Goal: Information Seeking & Learning: Learn about a topic

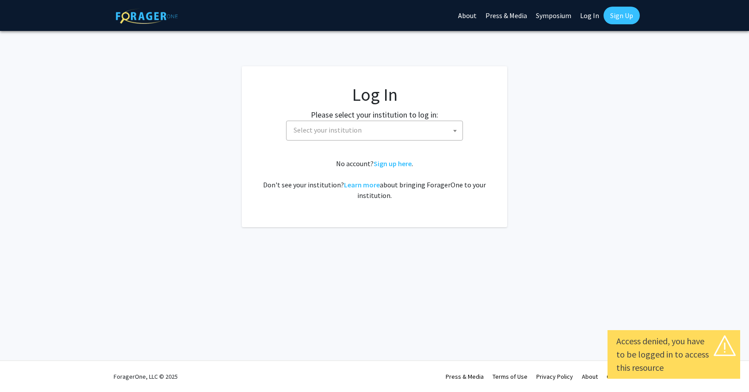
select select
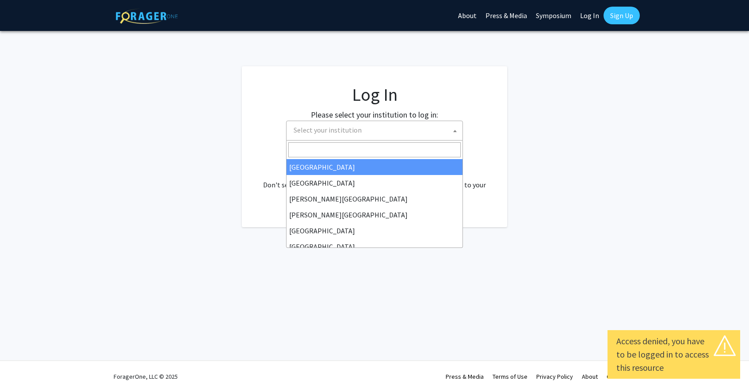
click at [426, 127] on span "Select your institution" at bounding box center [376, 130] width 172 height 18
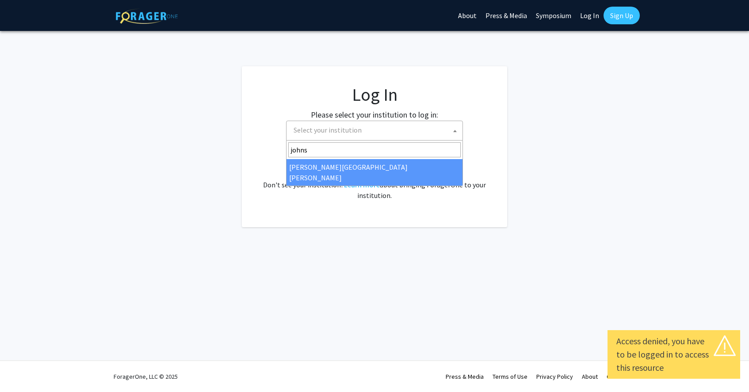
type input "johns"
select select "1"
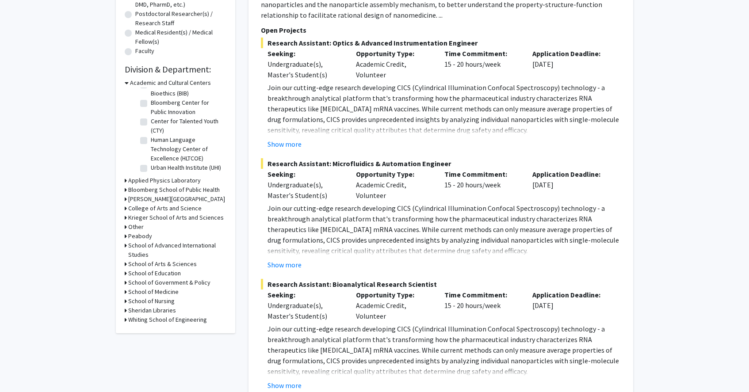
scroll to position [208, 0]
click at [127, 294] on div "School of Medicine" at bounding box center [176, 292] width 102 height 9
click at [124, 294] on div "Refine By Collaboration Status: Collaboration Status All Faculty/Staff Collabor…" at bounding box center [175, 87] width 119 height 494
click at [125, 294] on icon at bounding box center [126, 292] width 2 height 9
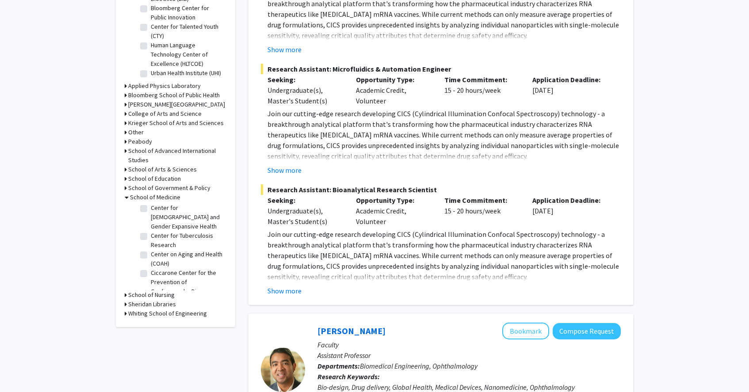
scroll to position [368, 0]
click at [151, 250] on label "Center on Aging and Health (COAH)" at bounding box center [187, 259] width 73 height 19
click at [151, 250] on input "Center on Aging and Health (COAH)" at bounding box center [154, 253] width 6 height 6
checkbox input "true"
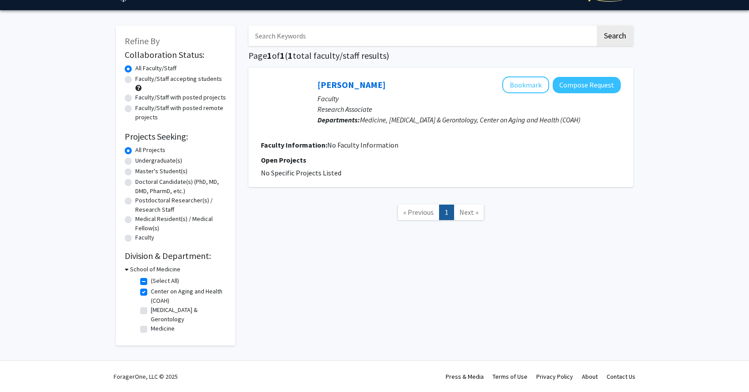
scroll to position [23, 0]
click at [151, 290] on label "Center on Aging and Health (COAH)" at bounding box center [187, 296] width 73 height 19
click at [151, 290] on input "Center on Aging and Health (COAH)" at bounding box center [154, 290] width 6 height 6
checkbox input "false"
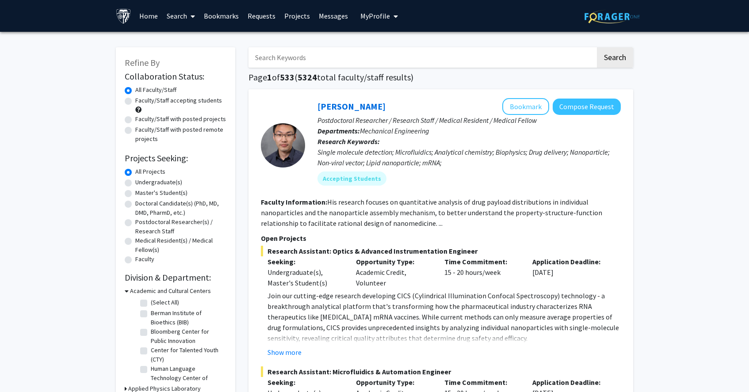
scroll to position [0, 0]
click at [297, 65] on input "Search Keywords" at bounding box center [421, 57] width 347 height 20
click at [615, 59] on button "Search" at bounding box center [615, 57] width 36 height 20
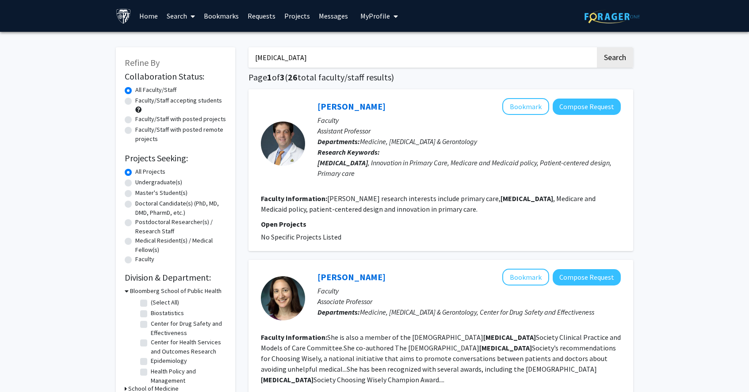
click at [342, 55] on input "[MEDICAL_DATA]" at bounding box center [421, 57] width 347 height 20
type input "nursing long ter"
type input "long term care"
click at [615, 59] on button "Search" at bounding box center [615, 57] width 36 height 20
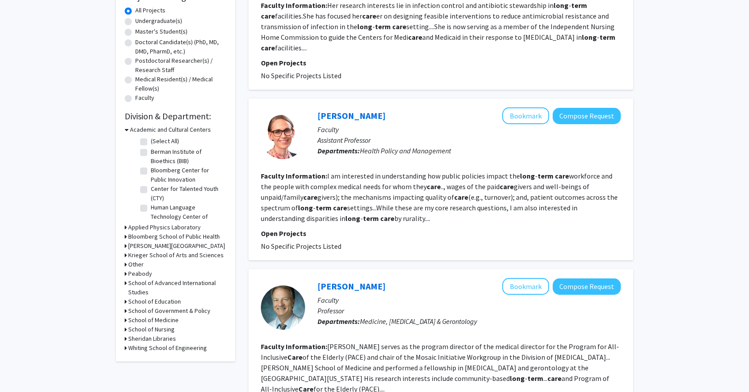
click at [125, 324] on icon at bounding box center [126, 320] width 2 height 9
click at [151, 332] on label "(Select All)" at bounding box center [165, 331] width 28 height 9
click at [151, 332] on input "(Select All)" at bounding box center [154, 330] width 6 height 6
checkbox input "true"
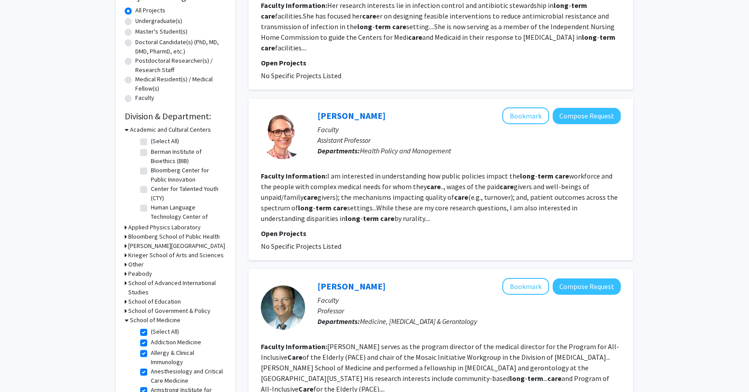
checkbox input "true"
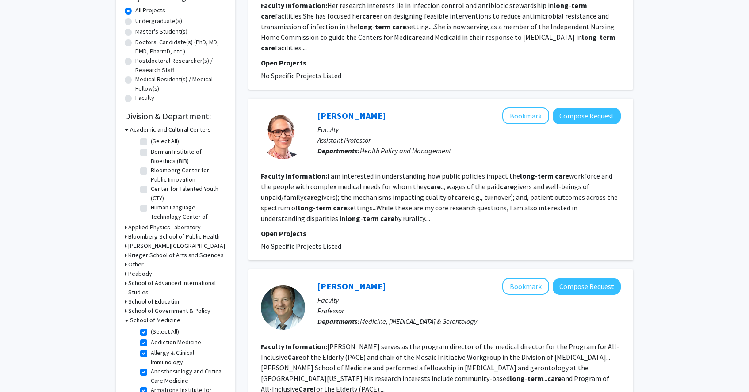
checkbox input "true"
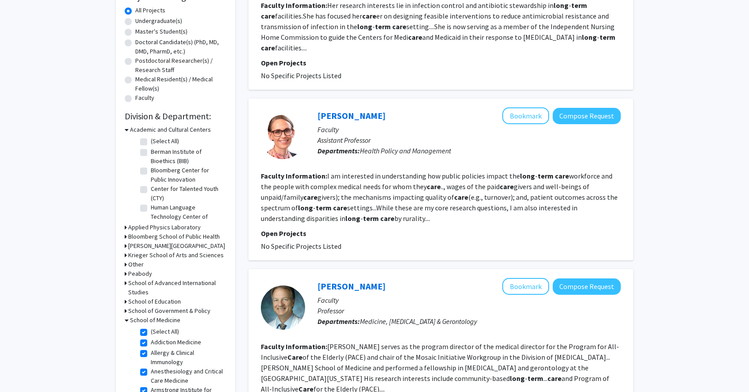
checkbox input "true"
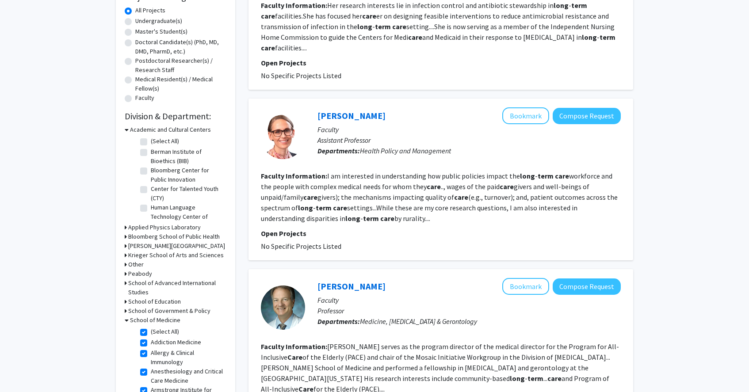
checkbox input "true"
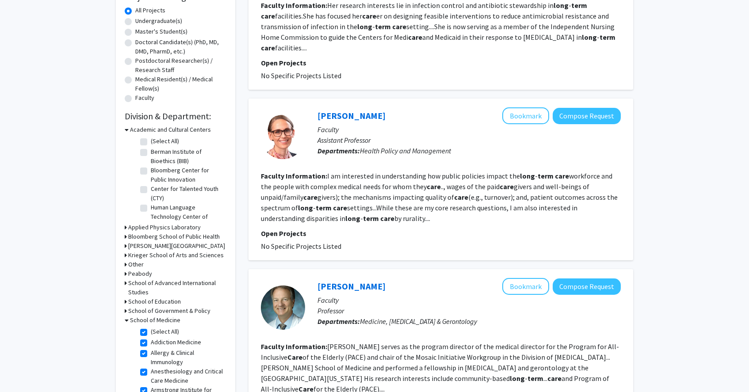
checkbox input "true"
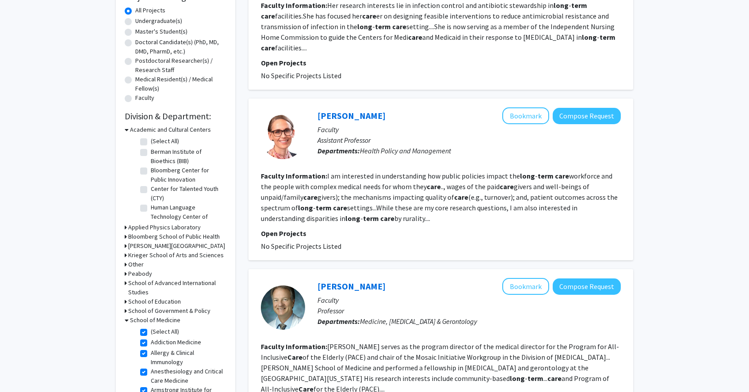
checkbox input "true"
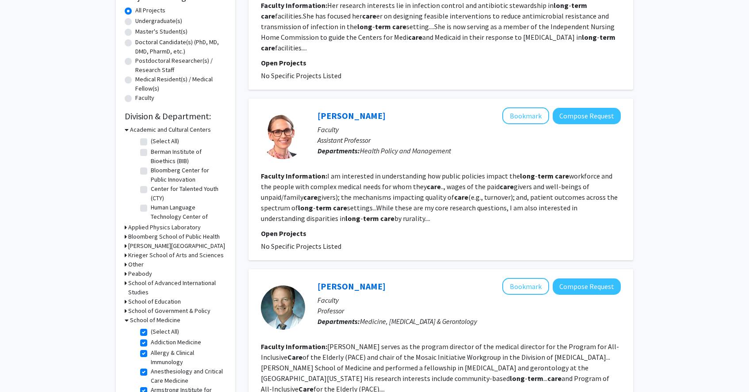
checkbox input "true"
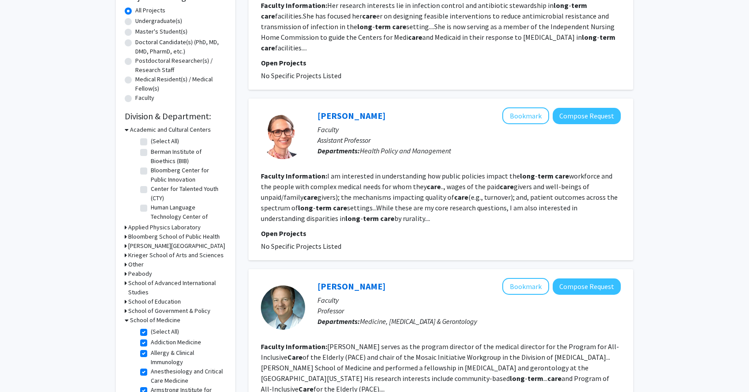
checkbox input "true"
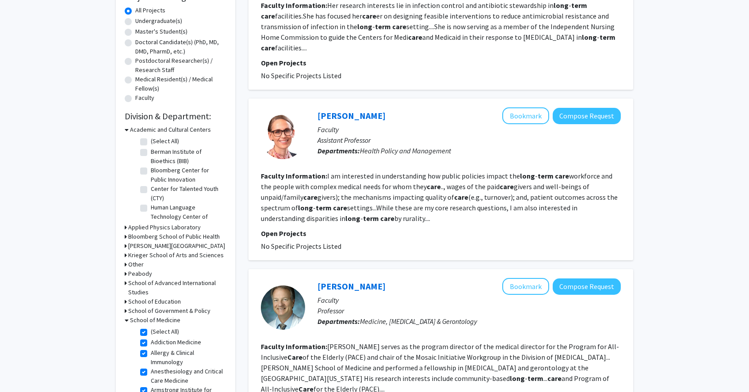
checkbox input "true"
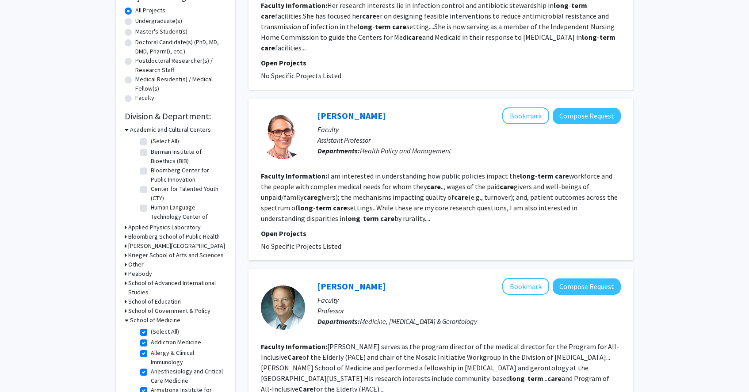
checkbox input "true"
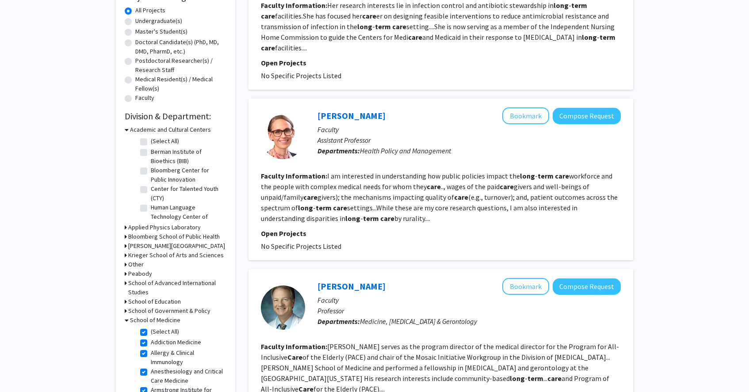
checkbox input "true"
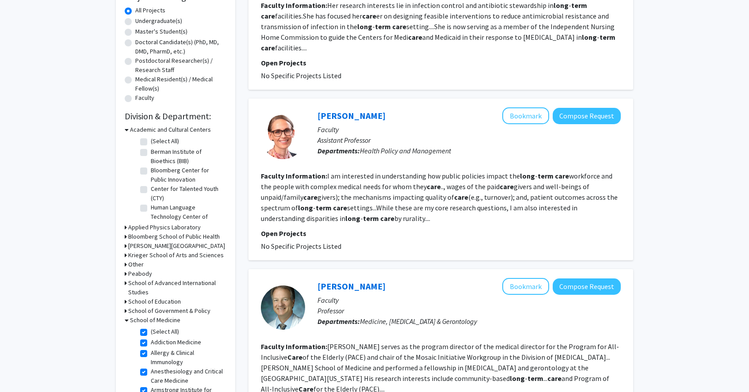
checkbox input "true"
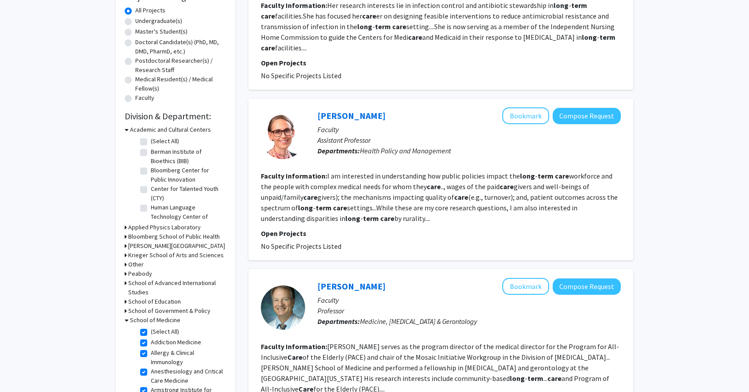
checkbox input "true"
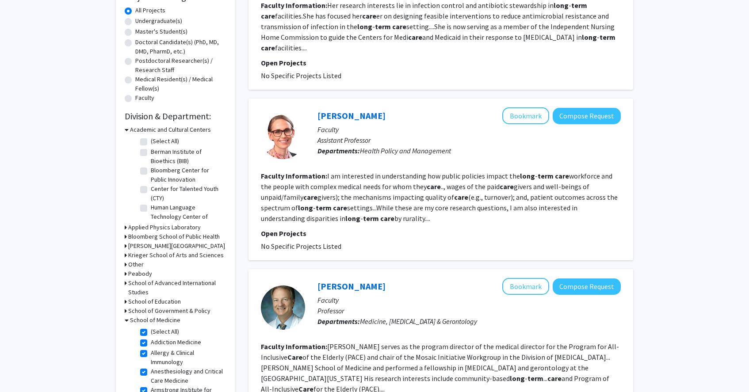
checkbox input "true"
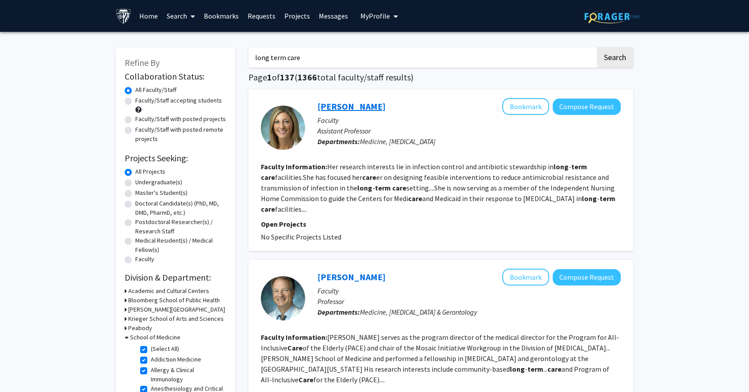
click at [346, 110] on link "[PERSON_NAME]" at bounding box center [351, 106] width 68 height 11
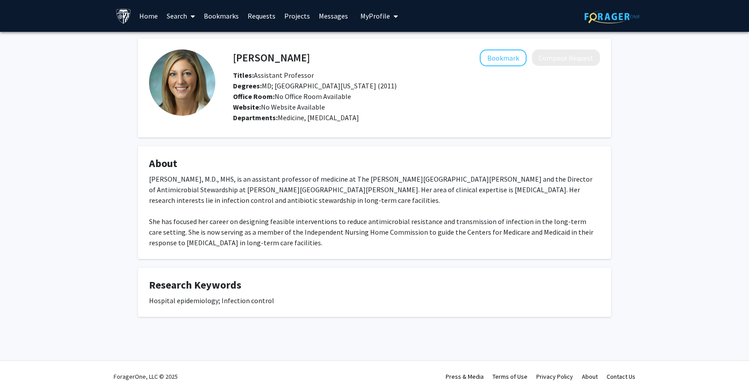
click at [276, 191] on div "[PERSON_NAME], M.D., MHS, is an assistant professor of medicine at The [PERSON_…" at bounding box center [374, 211] width 451 height 74
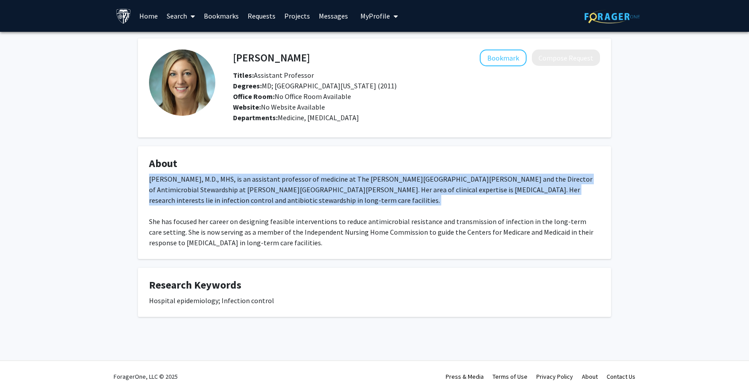
click at [276, 191] on div "[PERSON_NAME], M.D., MHS, is an assistant professor of medicine at The [PERSON_…" at bounding box center [374, 211] width 451 height 74
click at [278, 191] on div "[PERSON_NAME], M.D., MHS, is an assistant professor of medicine at The [PERSON_…" at bounding box center [374, 211] width 451 height 74
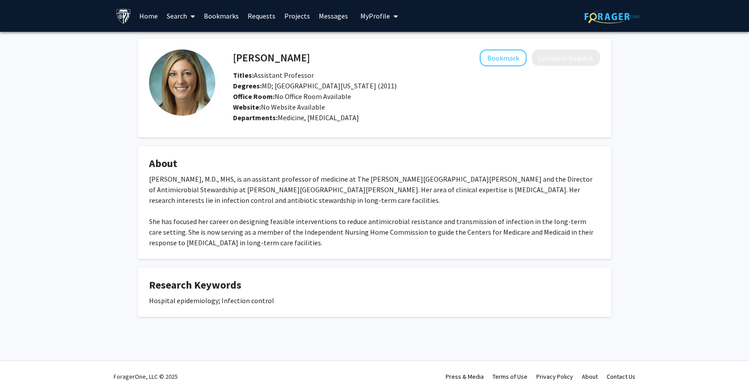
click at [271, 233] on div "[PERSON_NAME], M.D., MHS, is an assistant professor of medicine at The [PERSON_…" at bounding box center [374, 211] width 451 height 74
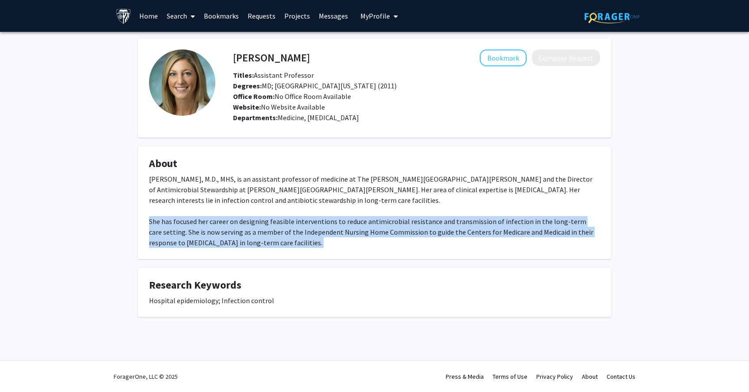
click at [271, 233] on div "[PERSON_NAME], M.D., MHS, is an assistant professor of medicine at The [PERSON_…" at bounding box center [374, 211] width 451 height 74
click at [277, 232] on div "[PERSON_NAME], M.D., MHS, is an assistant professor of medicine at The [PERSON_…" at bounding box center [374, 211] width 451 height 74
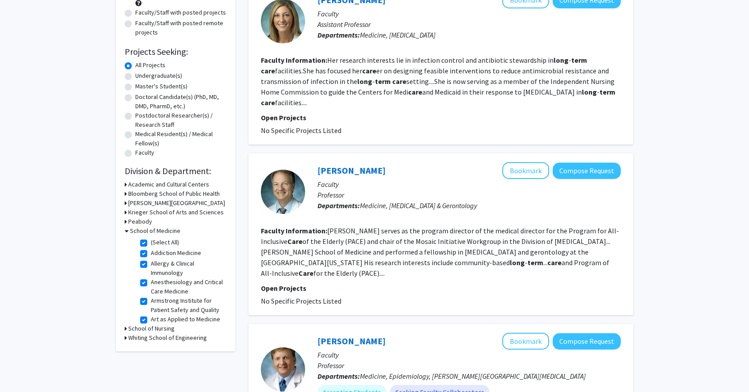
click at [151, 247] on label "(Select All)" at bounding box center [165, 242] width 28 height 9
click at [151, 244] on input "(Select All)" at bounding box center [154, 241] width 6 height 6
checkbox input "false"
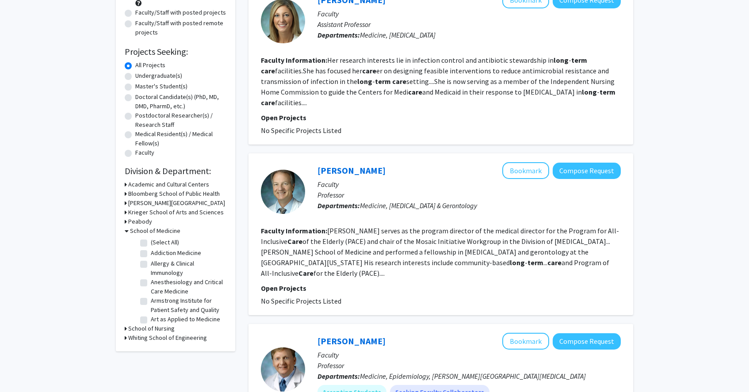
checkbox input "false"
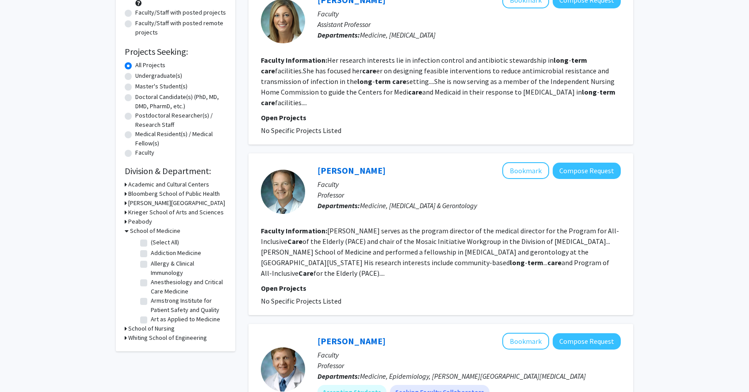
checkbox input "false"
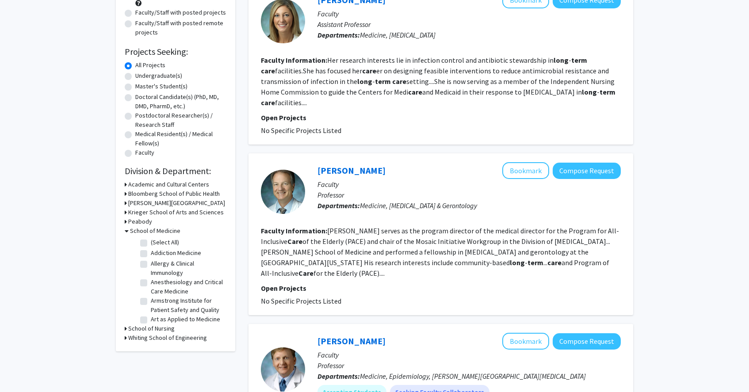
checkbox input "false"
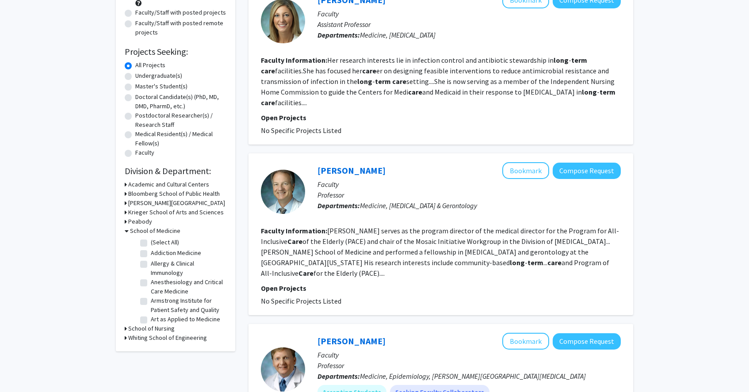
checkbox input "false"
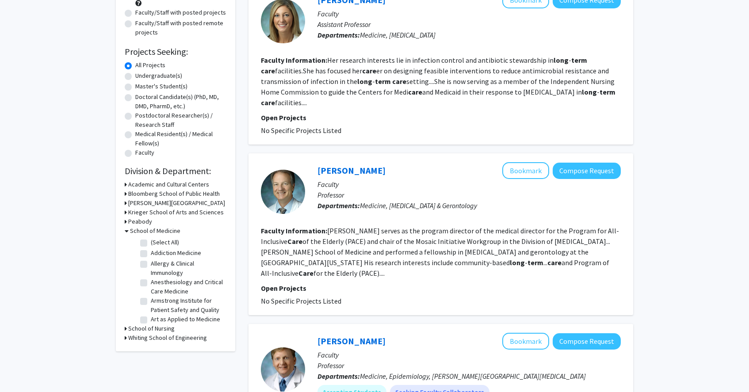
checkbox input "false"
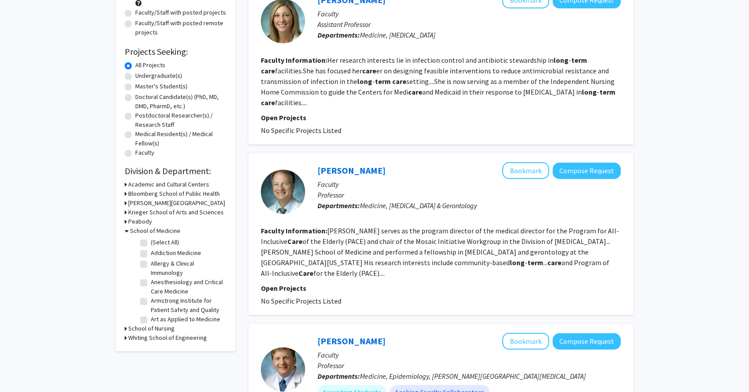
checkbox input "false"
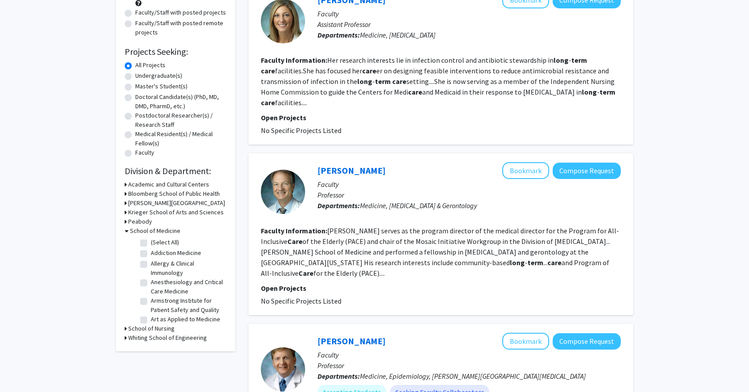
checkbox input "false"
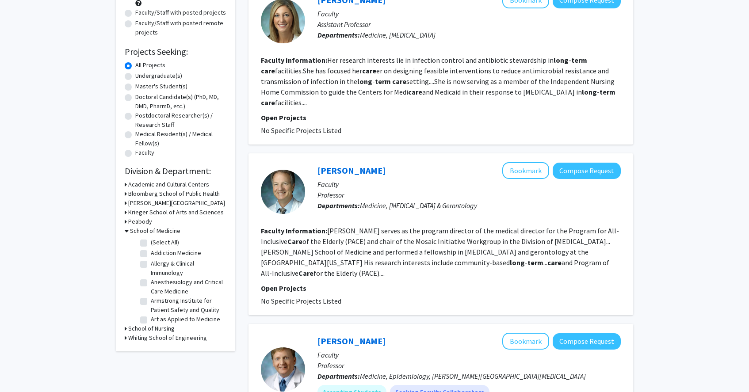
checkbox input "false"
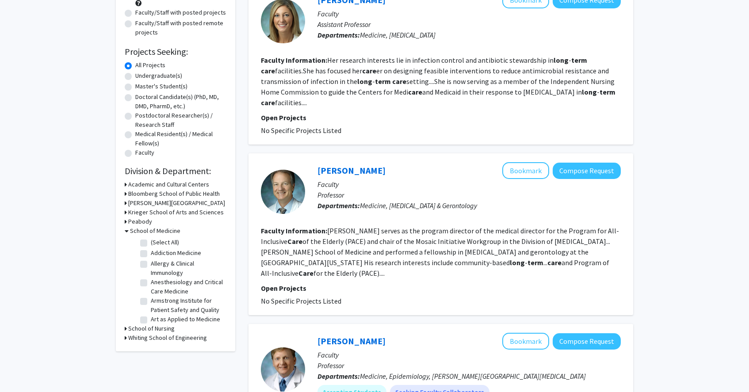
checkbox input "false"
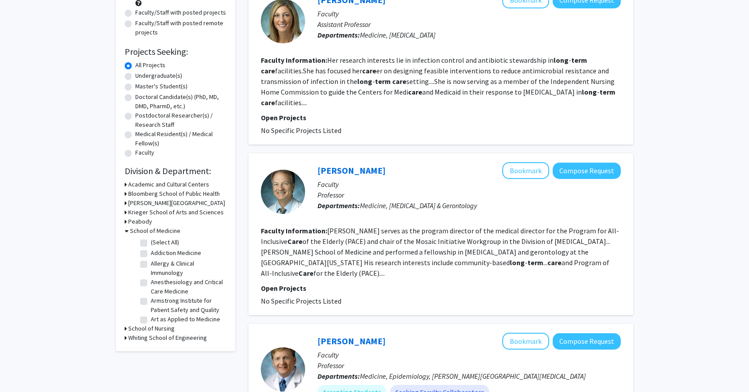
checkbox input "false"
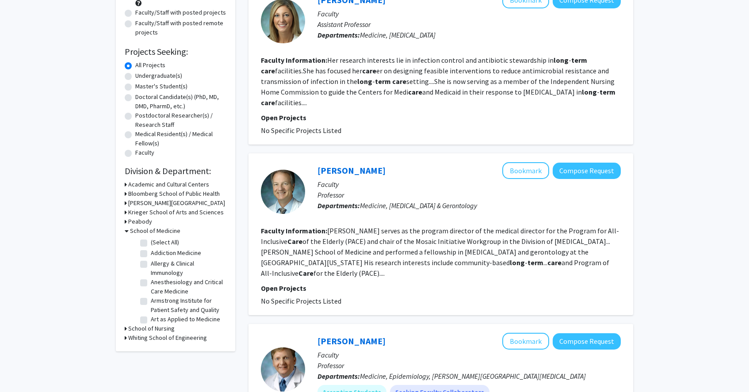
checkbox input "false"
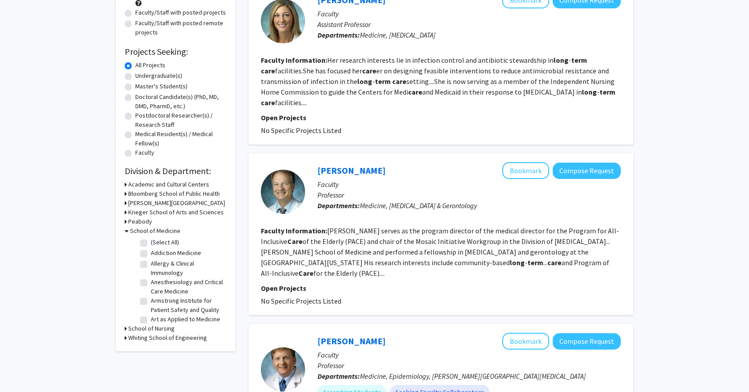
checkbox input "false"
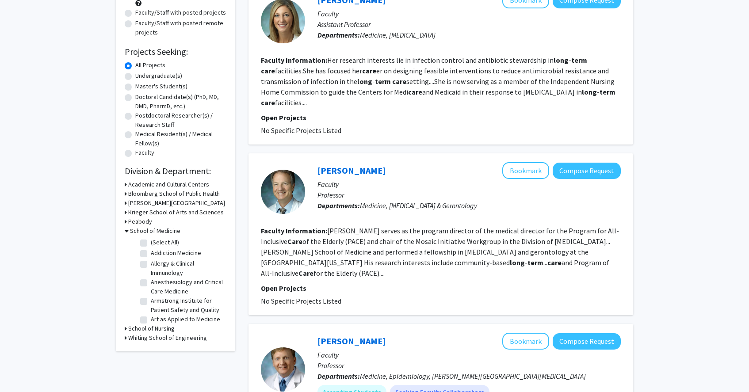
checkbox input "false"
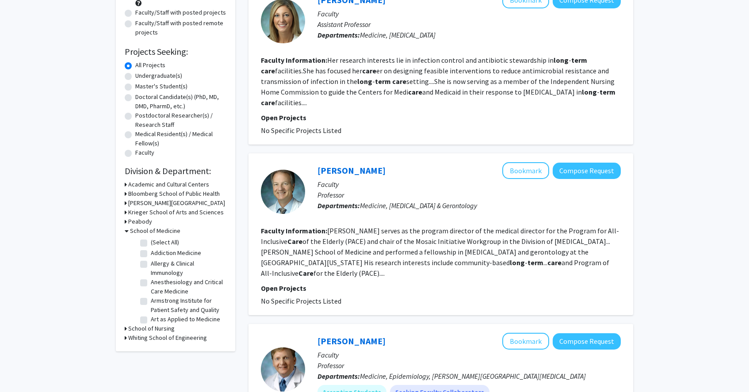
checkbox input "false"
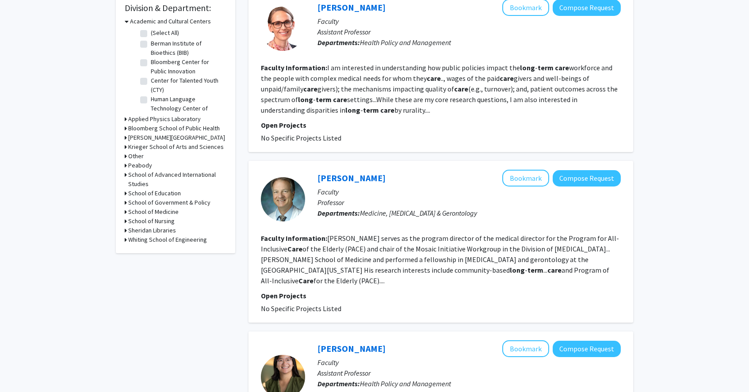
scroll to position [271, 0]
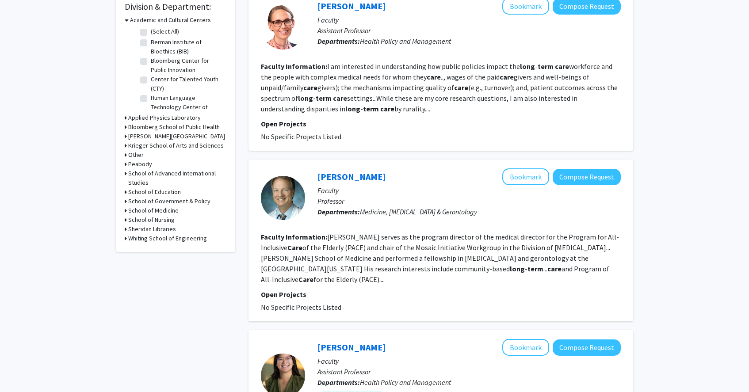
click at [125, 214] on icon at bounding box center [126, 210] width 2 height 9
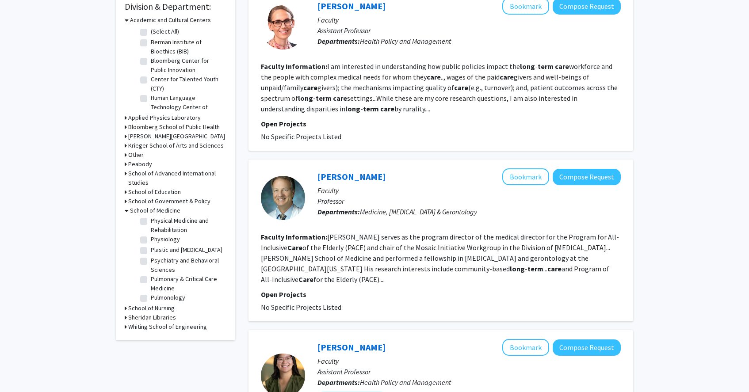
scroll to position [893, 0]
click at [151, 288] on label "Pulmonology" at bounding box center [168, 292] width 34 height 9
click at [151, 288] on input "Pulmonology" at bounding box center [154, 291] width 6 height 6
checkbox input "true"
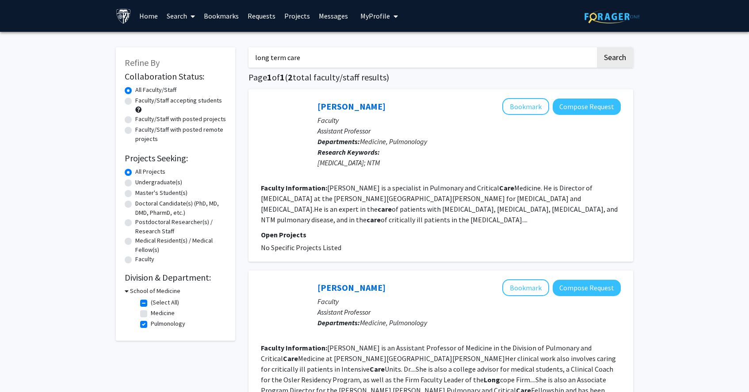
scroll to position [80, 0]
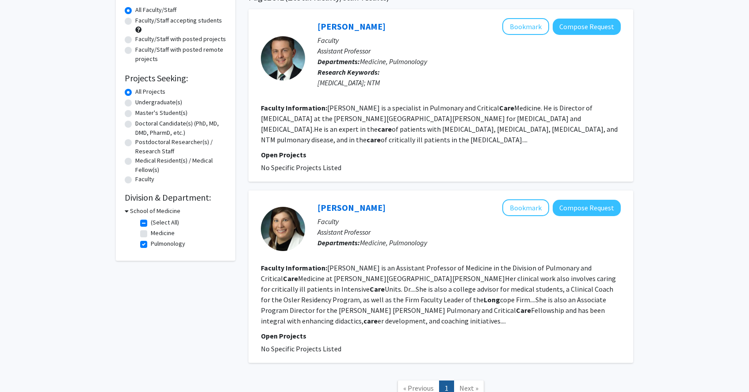
click at [151, 243] on label "Pulmonology" at bounding box center [168, 243] width 34 height 9
click at [151, 243] on input "Pulmonology" at bounding box center [154, 242] width 6 height 6
checkbox input "false"
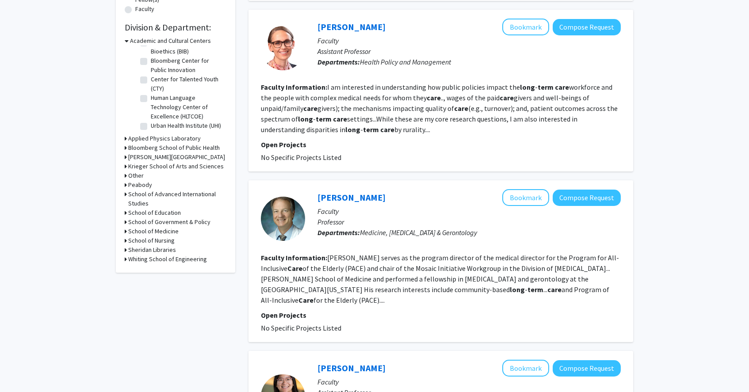
scroll to position [251, 0]
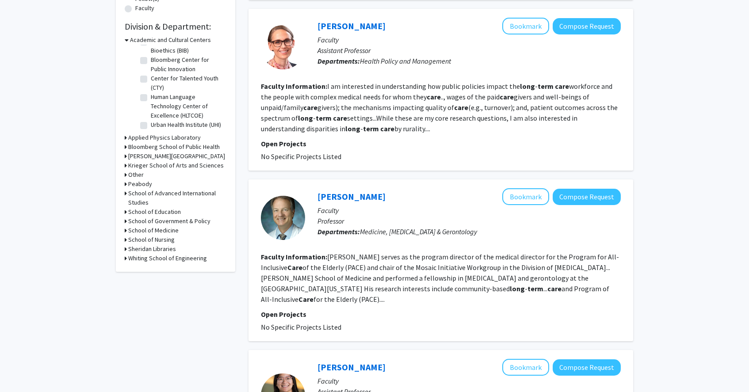
click at [141, 234] on h3 "School of Medicine" at bounding box center [153, 230] width 50 height 9
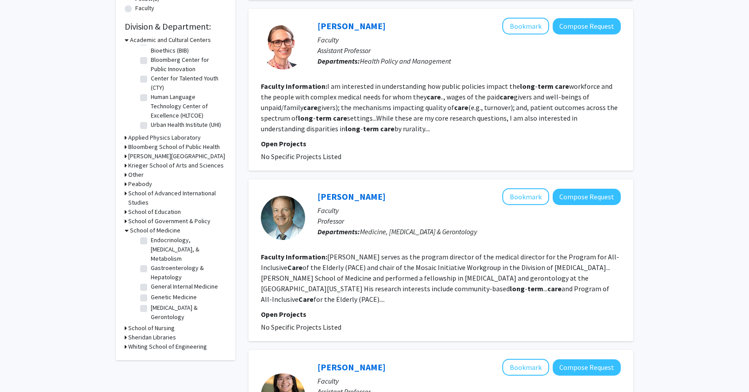
scroll to position [403, 0]
click at [151, 300] on label "[MEDICAL_DATA] & Gerontology" at bounding box center [187, 309] width 73 height 19
click at [151, 300] on input "[MEDICAL_DATA] & Gerontology" at bounding box center [154, 303] width 6 height 6
checkbox input "true"
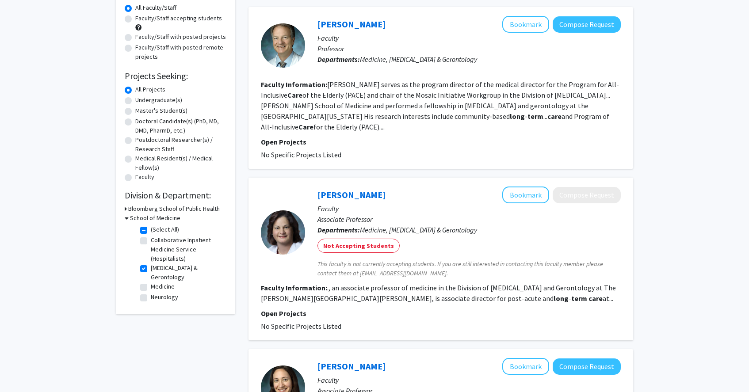
scroll to position [88, 0]
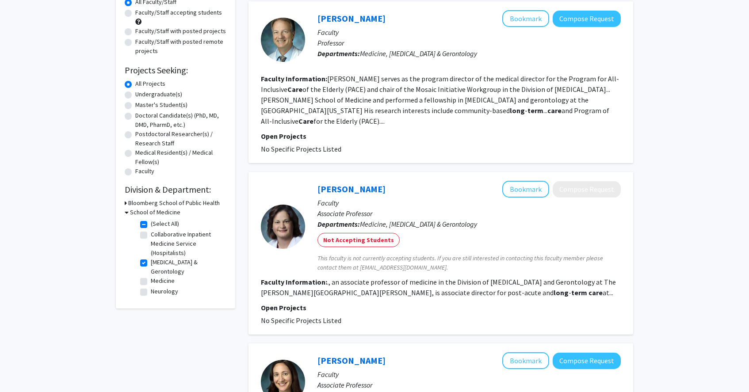
click at [151, 264] on label "[MEDICAL_DATA] & Gerontology" at bounding box center [187, 267] width 73 height 19
click at [151, 264] on input "[MEDICAL_DATA] & Gerontology" at bounding box center [154, 261] width 6 height 6
checkbox input "false"
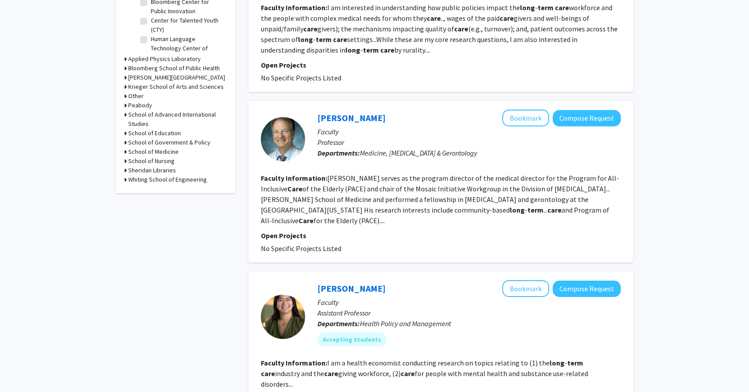
scroll to position [329, 0]
click at [367, 117] on link "[PERSON_NAME]" at bounding box center [351, 118] width 68 height 11
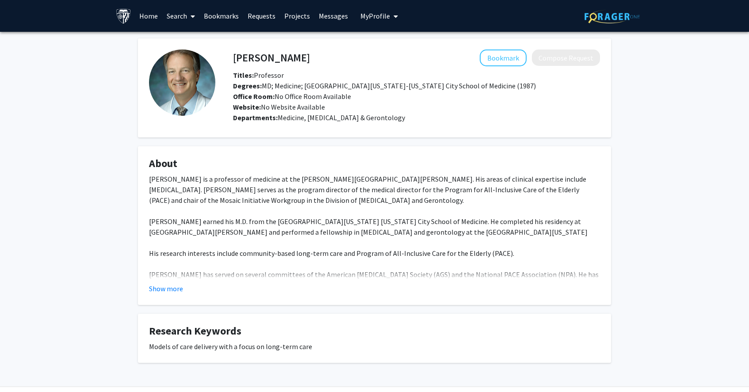
click at [316, 264] on div "[PERSON_NAME] is a professor of medicine at the [PERSON_NAME][GEOGRAPHIC_DATA][…" at bounding box center [374, 237] width 451 height 127
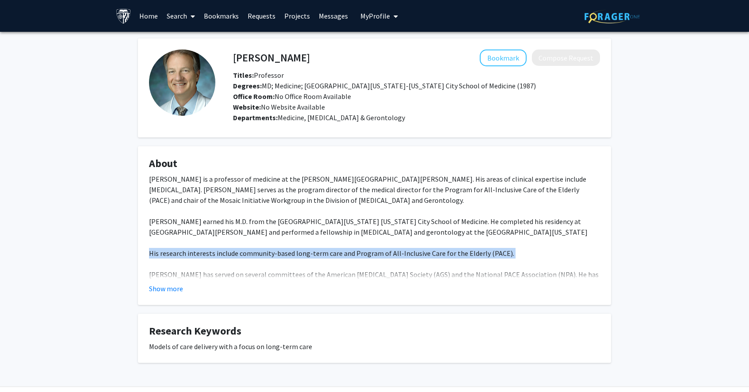
click at [316, 264] on div "[PERSON_NAME] is a professor of medicine at the [PERSON_NAME][GEOGRAPHIC_DATA][…" at bounding box center [374, 237] width 451 height 127
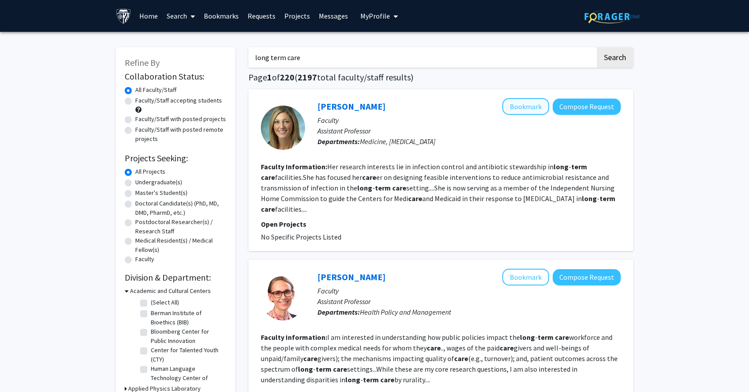
click at [526, 111] on button "Bookmark" at bounding box center [525, 106] width 47 height 17
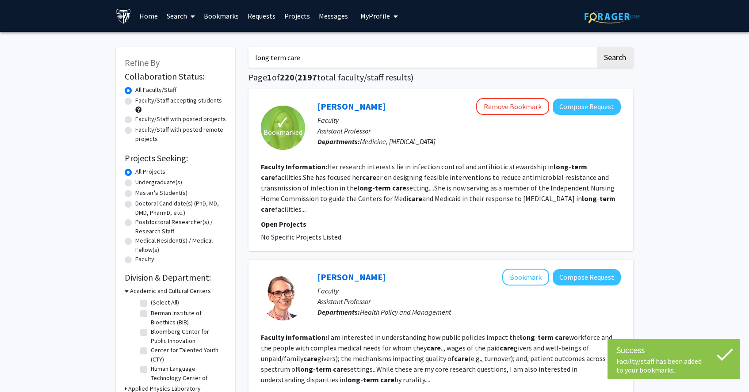
click at [471, 65] on input "long term care" at bounding box center [421, 57] width 347 height 20
click at [615, 59] on button "Search" at bounding box center [615, 57] width 36 height 20
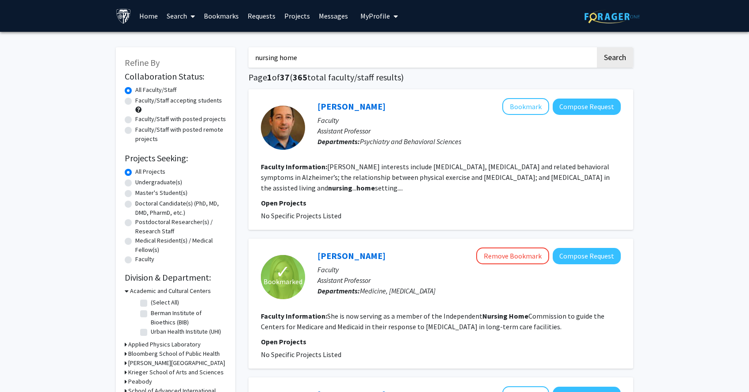
click at [359, 63] on input "nursing home" at bounding box center [421, 57] width 347 height 20
type input "long term care"
click at [615, 59] on button "Search" at bounding box center [615, 57] width 36 height 20
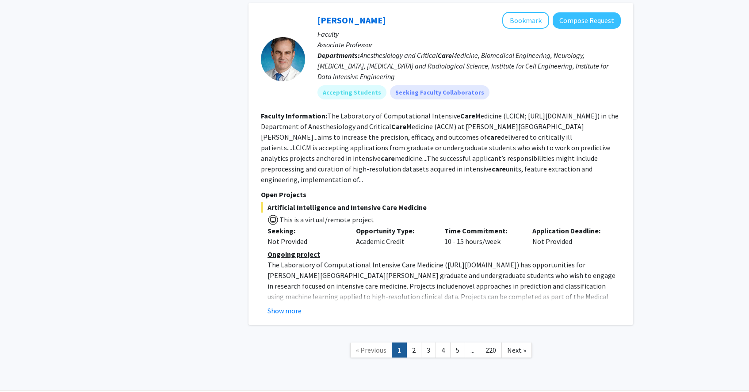
scroll to position [1731, 0]
click at [504, 343] on link "Next »" at bounding box center [516, 350] width 31 height 15
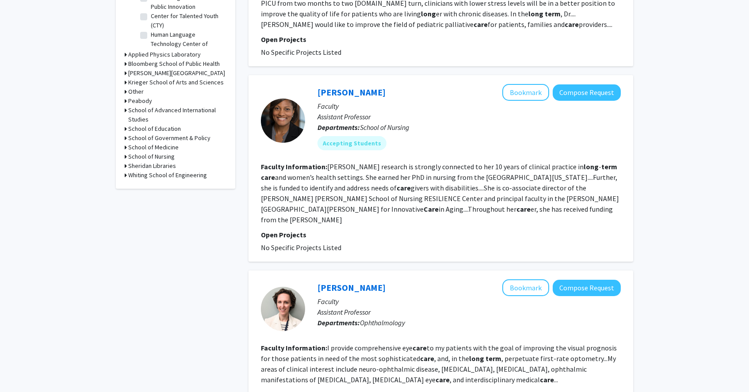
scroll to position [325, 0]
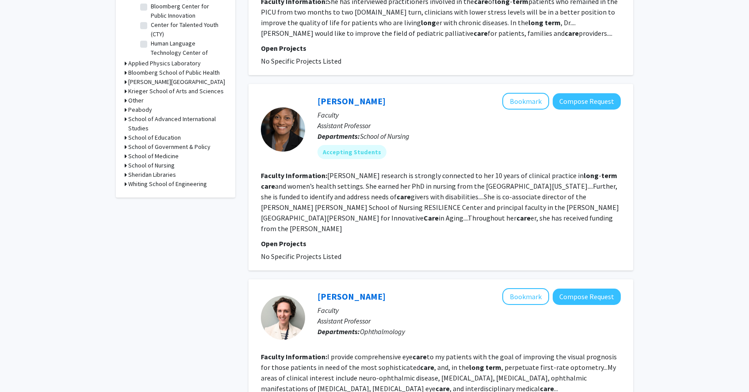
click at [156, 157] on h3 "School of Medicine" at bounding box center [153, 156] width 50 height 9
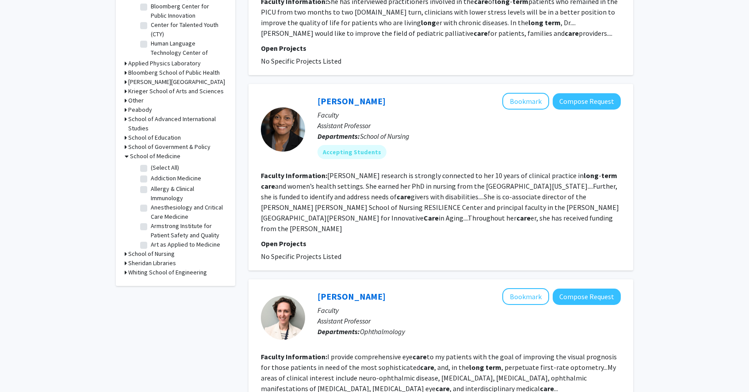
click at [155, 169] on label "(Select All)" at bounding box center [165, 167] width 28 height 9
click at [155, 169] on input "(Select All)" at bounding box center [154, 166] width 6 height 6
checkbox input "true"
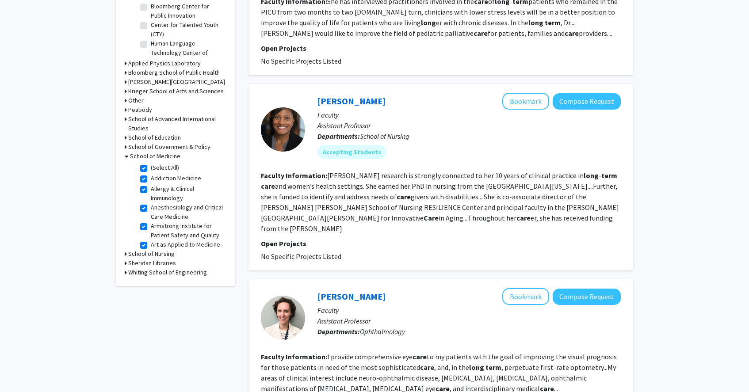
checkbox input "true"
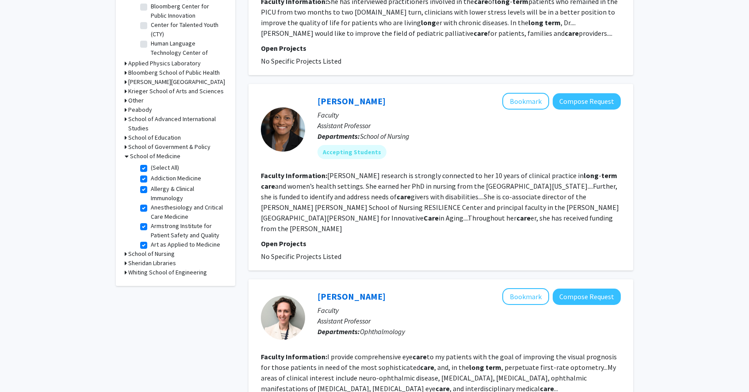
checkbox input "true"
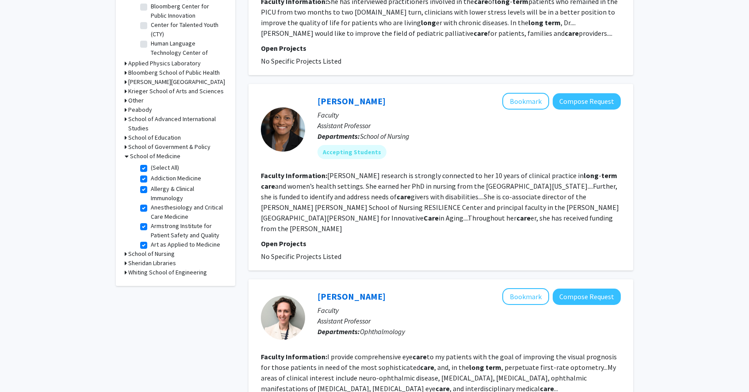
checkbox input "true"
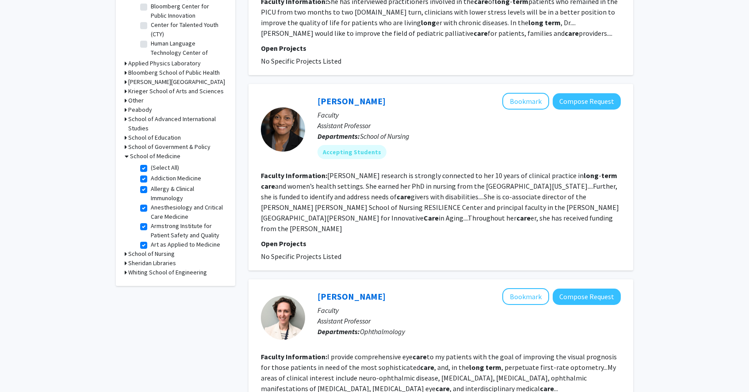
checkbox input "true"
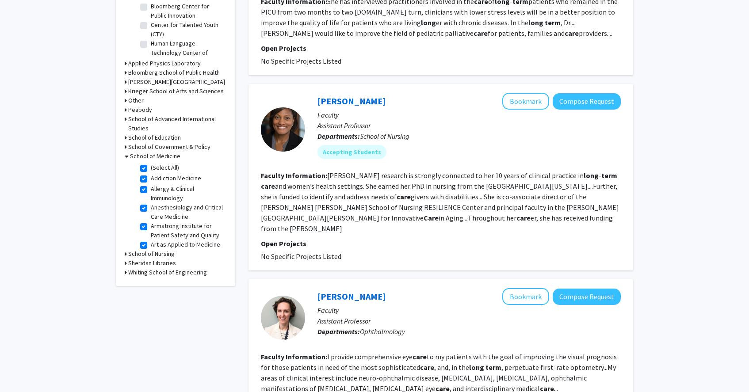
checkbox input "true"
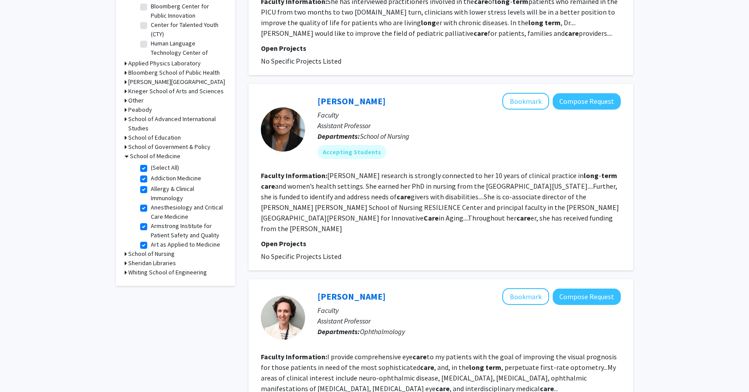
checkbox input "true"
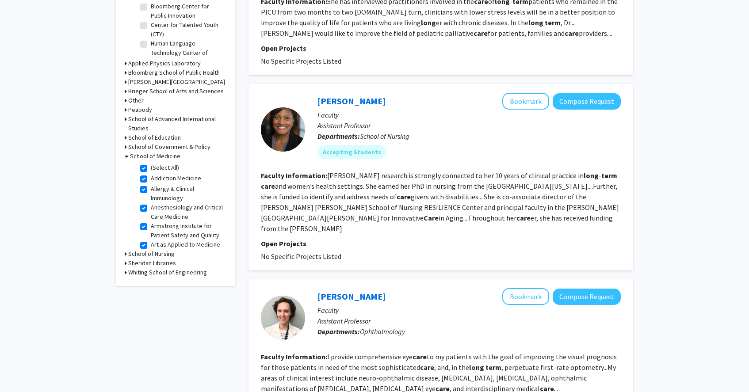
checkbox input "true"
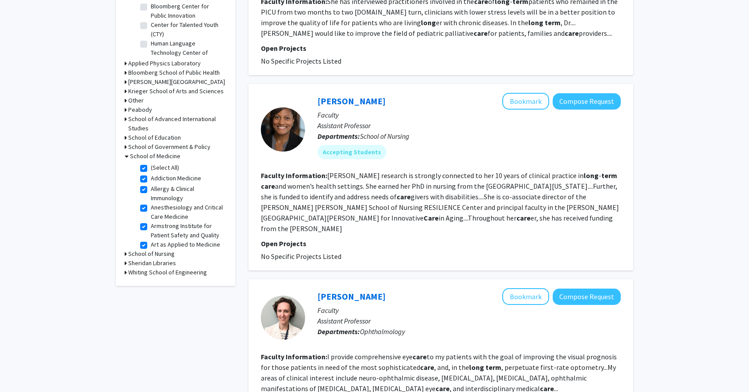
checkbox input "true"
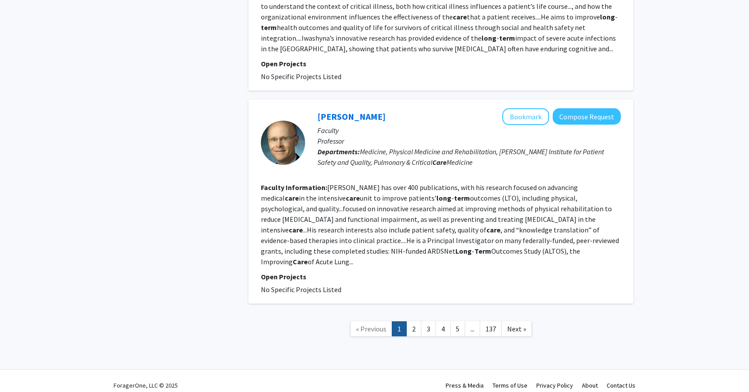
scroll to position [1770, 0]
click at [524, 322] on link "Next »" at bounding box center [516, 329] width 31 height 15
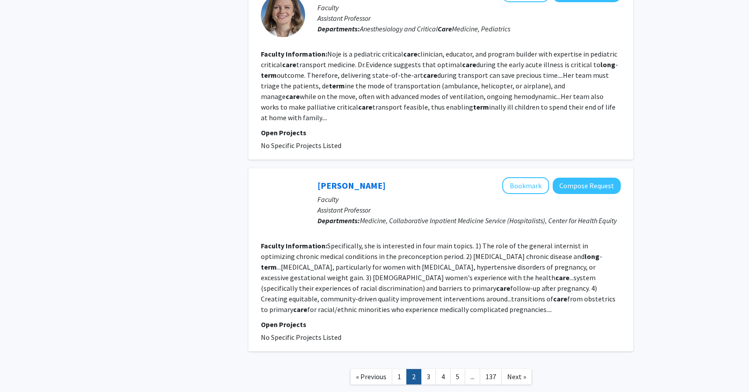
scroll to position [1469, 0]
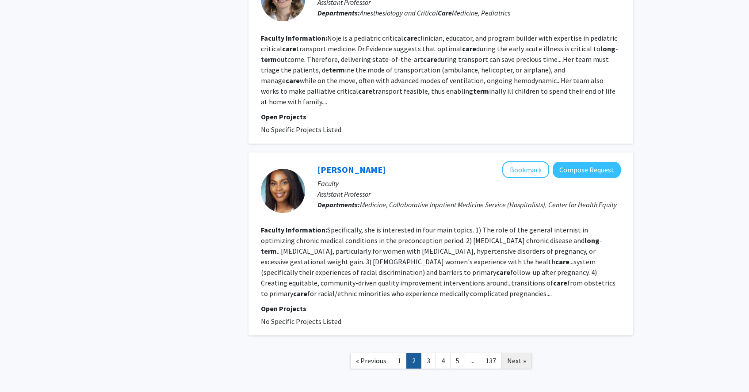
click at [504, 353] on link "Next »" at bounding box center [516, 360] width 31 height 15
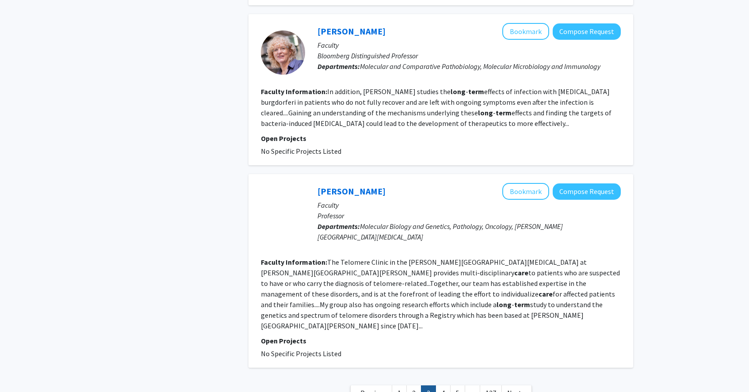
scroll to position [1708, 0]
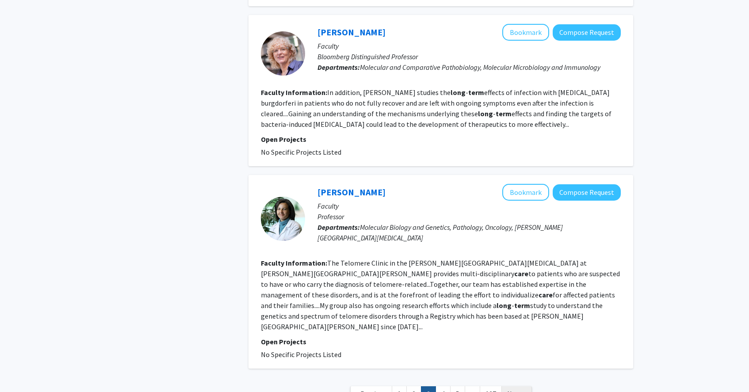
click at [511, 390] on span "Next »" at bounding box center [516, 394] width 19 height 9
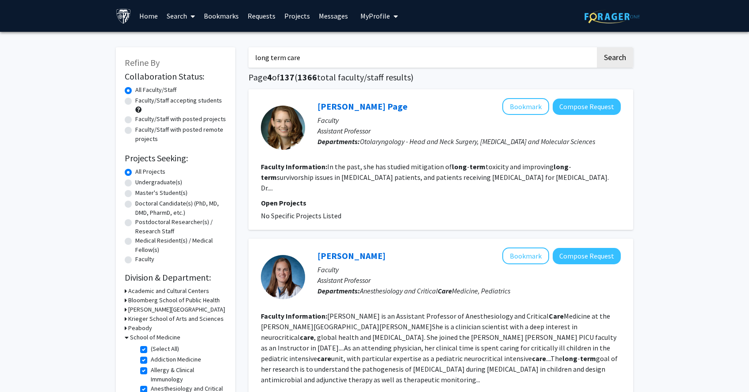
click at [349, 59] on input "long term care" at bounding box center [421, 57] width 347 height 20
click at [615, 59] on button "Search" at bounding box center [615, 57] width 36 height 20
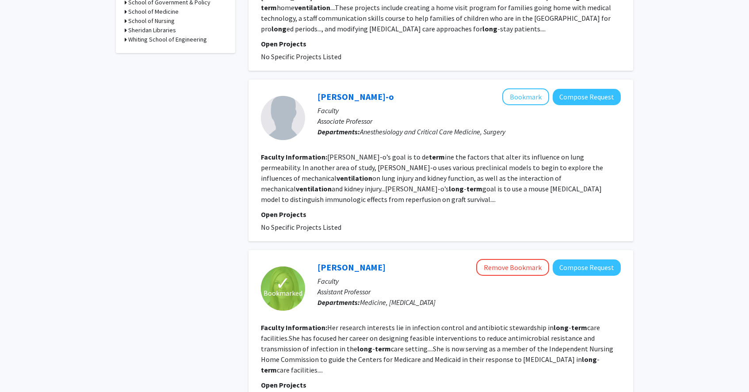
scroll to position [470, 0]
click at [358, 177] on fg-read-more "[PERSON_NAME]-o’s goal is to de term ine the factors that alter its influence o…" at bounding box center [432, 178] width 342 height 51
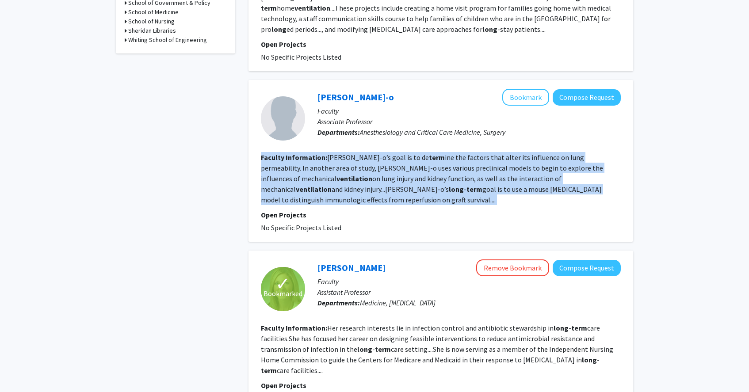
click at [358, 177] on fg-read-more "[PERSON_NAME]-o’s goal is to de term ine the factors that alter its influence o…" at bounding box center [432, 178] width 342 height 51
click at [362, 179] on fg-read-more "[PERSON_NAME]-o’s goal is to de term ine the factors that alter its influence o…" at bounding box center [432, 178] width 342 height 51
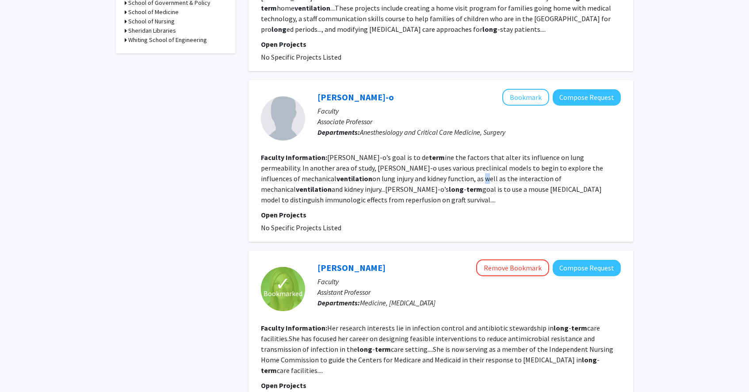
click at [362, 179] on fg-read-more "[PERSON_NAME]-o’s goal is to de term ine the factors that alter its influence o…" at bounding box center [432, 178] width 342 height 51
click at [363, 180] on fg-read-more "[PERSON_NAME]-o’s goal is to de term ine the factors that alter its influence o…" at bounding box center [432, 178] width 342 height 51
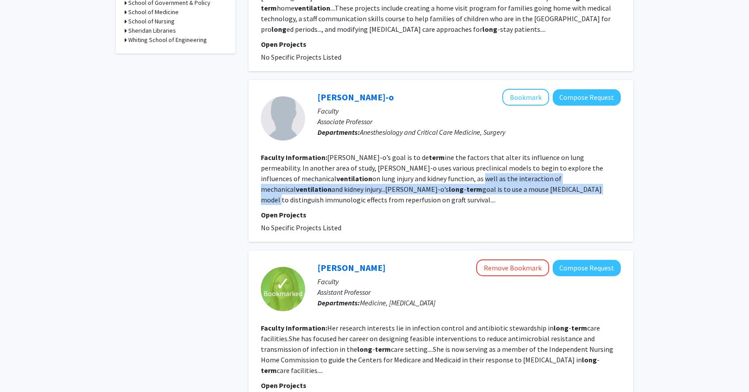
drag, startPoint x: 363, startPoint y: 180, endPoint x: 389, endPoint y: 186, distance: 27.1
click at [389, 186] on section "Faculty Information: [PERSON_NAME]-o’s goal is to de term ine the factors that …" at bounding box center [441, 178] width 360 height 53
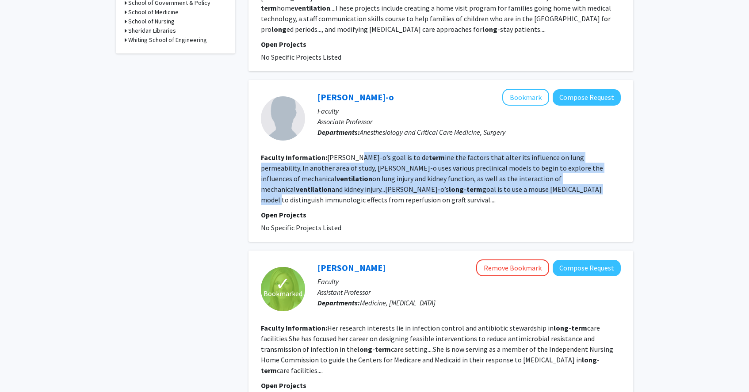
drag, startPoint x: 389, startPoint y: 186, endPoint x: 364, endPoint y: 160, distance: 35.3
click at [364, 160] on section "Faculty Information: [PERSON_NAME]-o’s goal is to de term ine the factors that …" at bounding box center [441, 178] width 360 height 53
click at [364, 160] on fg-read-more "[PERSON_NAME]-o’s goal is to de term ine the factors that alter its influence o…" at bounding box center [432, 178] width 342 height 51
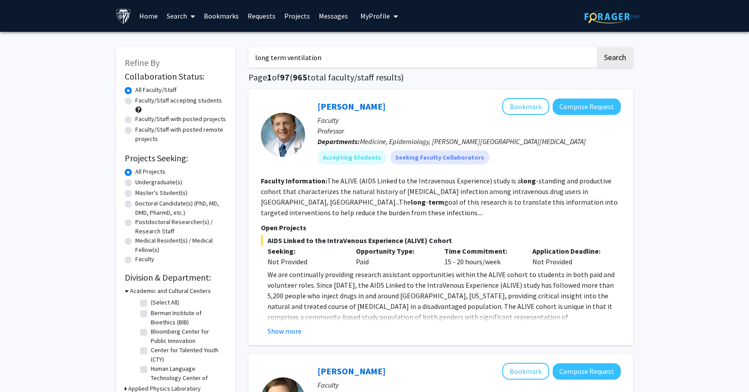
scroll to position [0, 0]
click at [358, 64] on input "long term ventilation" at bounding box center [421, 57] width 347 height 20
click at [615, 59] on button "Search" at bounding box center [615, 57] width 36 height 20
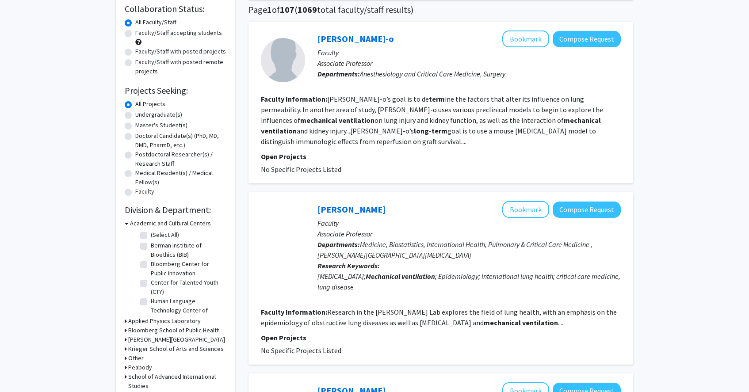
scroll to position [67, 0]
click at [368, 208] on link "[PERSON_NAME]" at bounding box center [351, 209] width 68 height 11
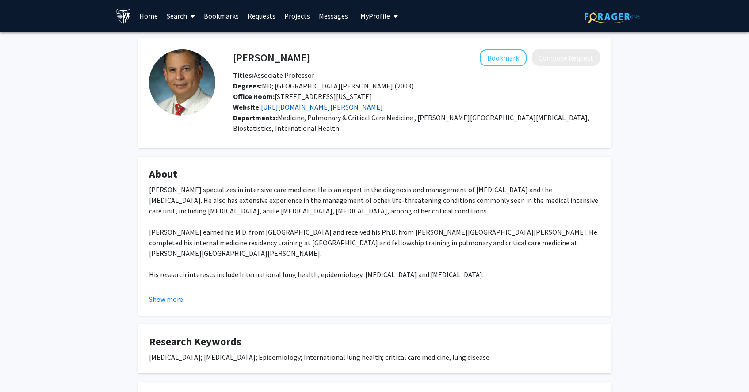
click at [323, 107] on link "[URL][DOMAIN_NAME][PERSON_NAME]" at bounding box center [322, 107] width 122 height 9
click at [181, 301] on button "Show more" at bounding box center [166, 299] width 34 height 11
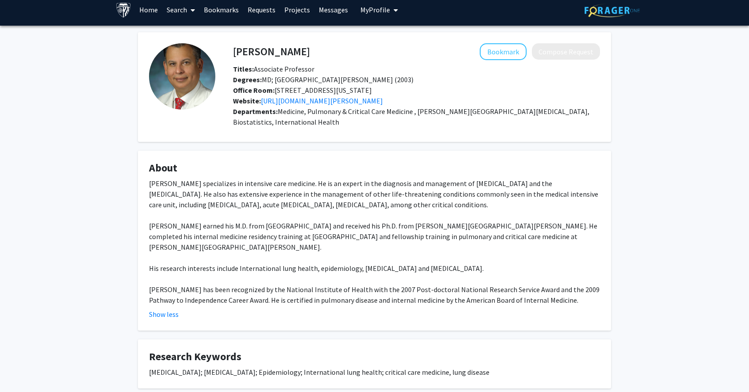
scroll to position [7, 0]
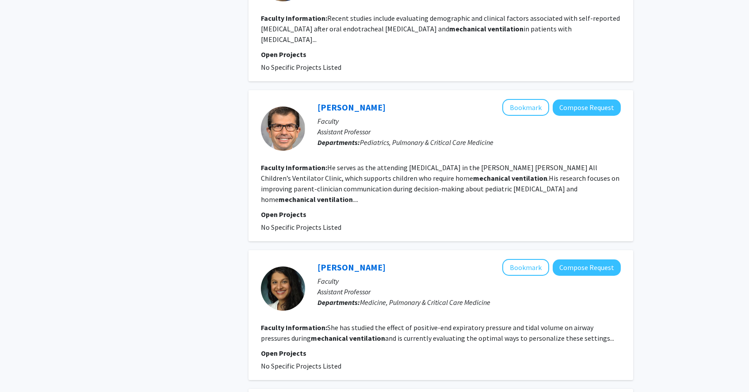
scroll to position [796, 0]
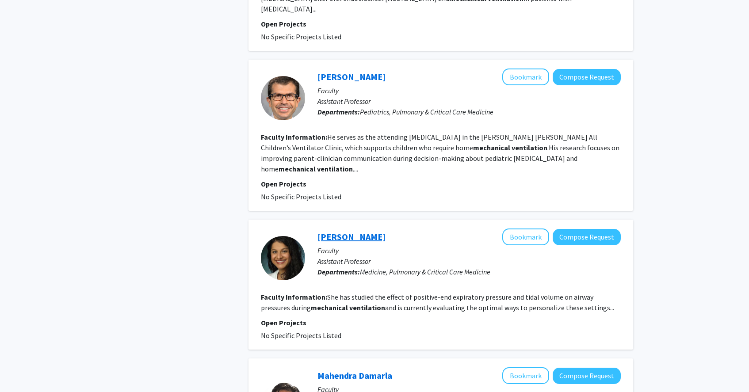
click at [367, 231] on link "[PERSON_NAME]" at bounding box center [351, 236] width 68 height 11
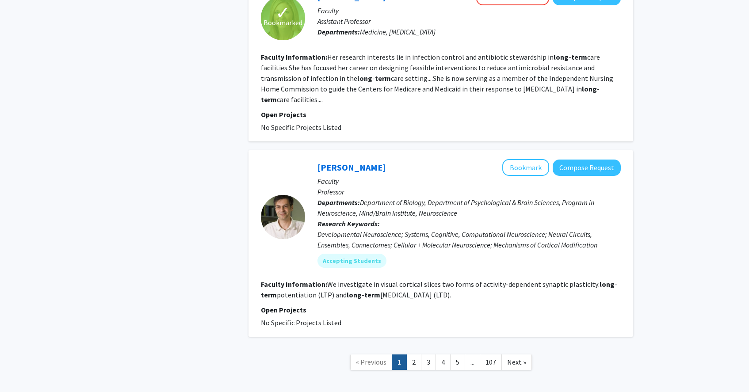
scroll to position [1523, 0]
click at [524, 355] on link "Next »" at bounding box center [516, 362] width 31 height 15
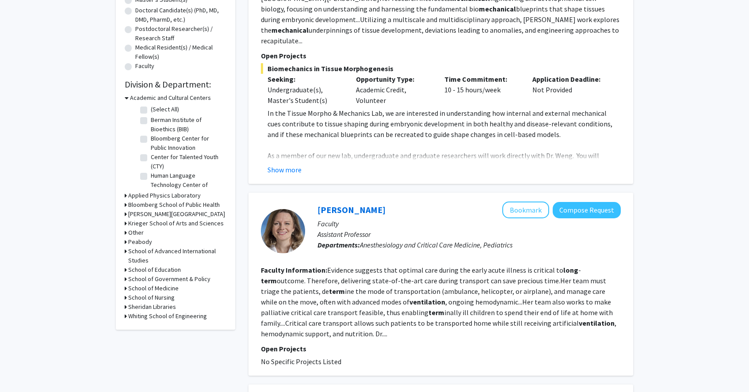
scroll to position [191, 0]
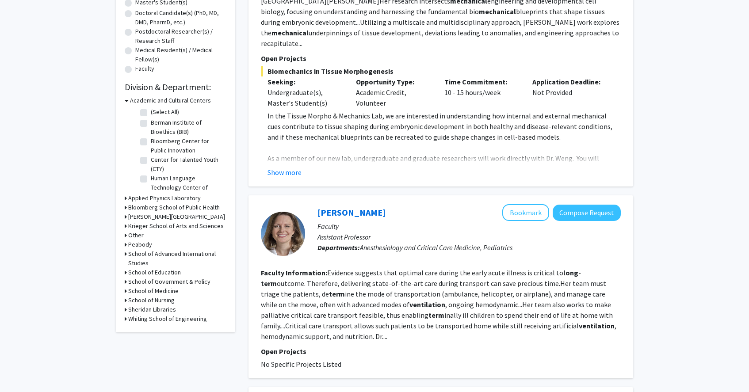
click at [159, 293] on h3 "School of Medicine" at bounding box center [153, 291] width 50 height 9
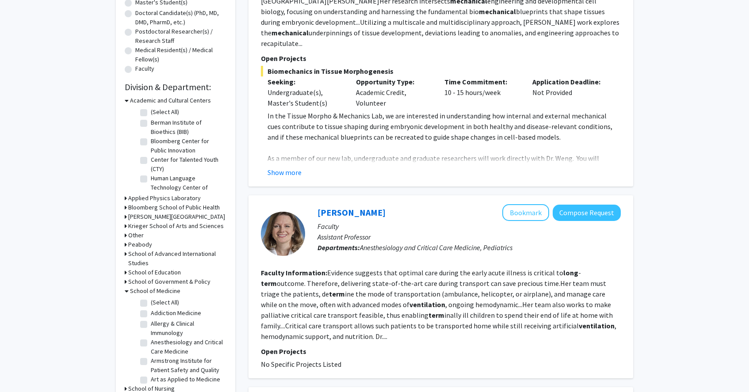
click at [151, 306] on label "(Select All)" at bounding box center [165, 302] width 28 height 9
click at [151, 304] on input "(Select All)" at bounding box center [154, 301] width 6 height 6
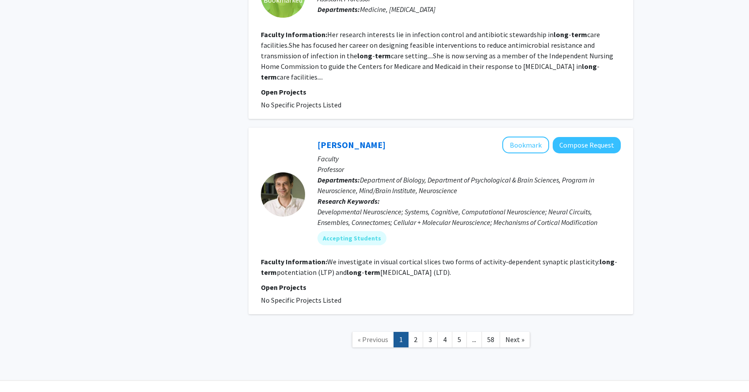
scroll to position [1545, 0]
click at [512, 336] on span "Next »" at bounding box center [514, 340] width 19 height 9
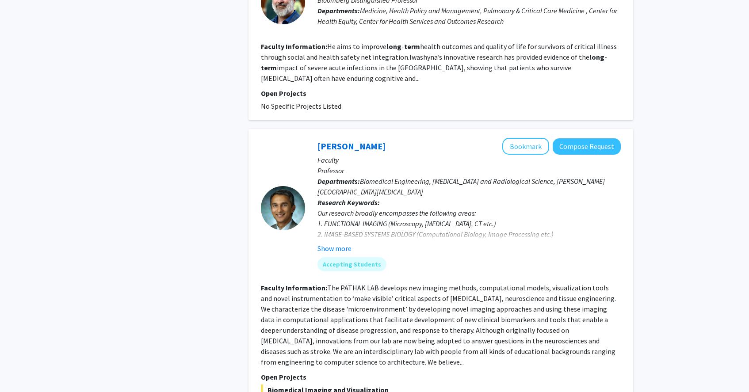
scroll to position [1326, 0]
click at [470, 298] on fg-read-more "The PATHAK LAB develops new imaging methods, computational models, visualizatio…" at bounding box center [438, 325] width 355 height 83
click at [481, 298] on fg-read-more "The PATHAK LAB develops new imaging methods, computational models, visualizatio…" at bounding box center [438, 325] width 355 height 83
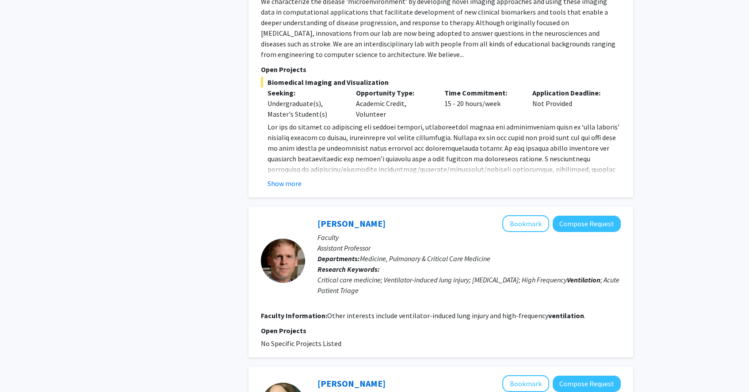
scroll to position [1635, 0]
click at [482, 311] on fg-read-more "Other interests include ventilator-induced lung injury and [MEDICAL_DATA] ." at bounding box center [456, 315] width 258 height 9
drag, startPoint x: 482, startPoint y: 298, endPoint x: 565, endPoint y: 295, distance: 83.2
click at [565, 311] on fg-read-more "Other interests include ventilator-induced lung injury and [MEDICAL_DATA] ." at bounding box center [456, 315] width 258 height 9
click at [565, 311] on b "ventilation" at bounding box center [566, 315] width 36 height 9
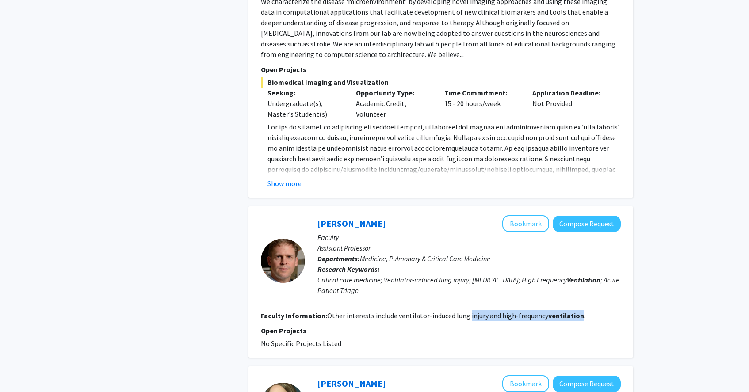
drag, startPoint x: 565, startPoint y: 295, endPoint x: 471, endPoint y: 297, distance: 94.2
click at [471, 311] on fg-read-more "Other interests include ventilator-induced lung injury and [MEDICAL_DATA] ." at bounding box center [456, 315] width 258 height 9
drag, startPoint x: 471, startPoint y: 297, endPoint x: 537, endPoint y: 294, distance: 66.0
click at [537, 311] on fg-read-more "Other interests include ventilator-induced lung injury and [MEDICAL_DATA] ." at bounding box center [456, 315] width 258 height 9
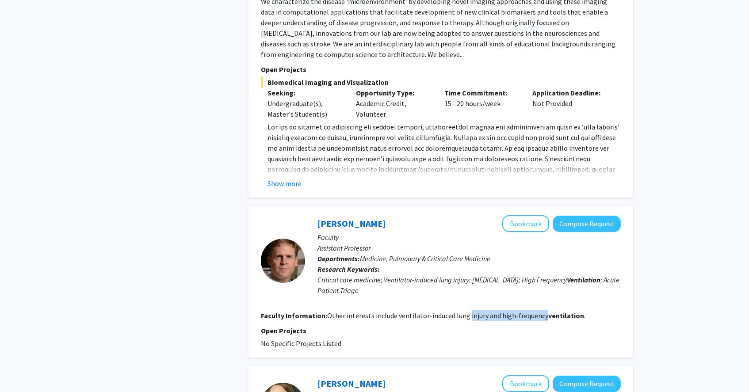
click at [537, 311] on fg-read-more "Other interests include ventilator-induced lung injury and [MEDICAL_DATA] ." at bounding box center [456, 315] width 258 height 9
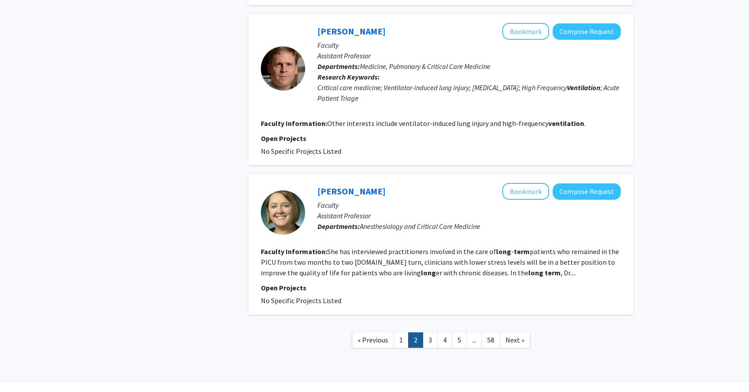
scroll to position [1826, 0]
click at [513, 336] on span "Next »" at bounding box center [514, 340] width 19 height 9
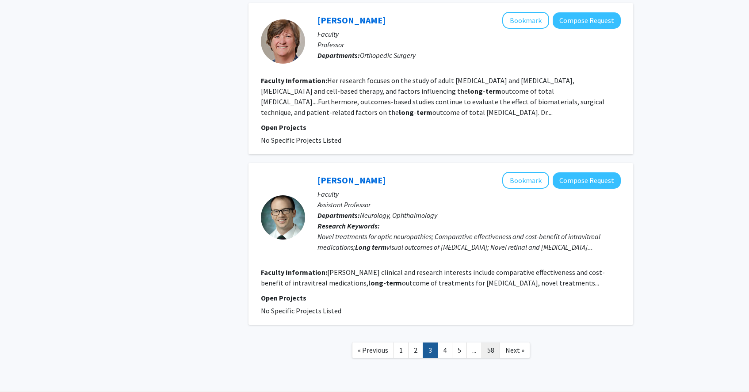
scroll to position [1359, 0]
click at [515, 346] on span "Next »" at bounding box center [514, 350] width 19 height 9
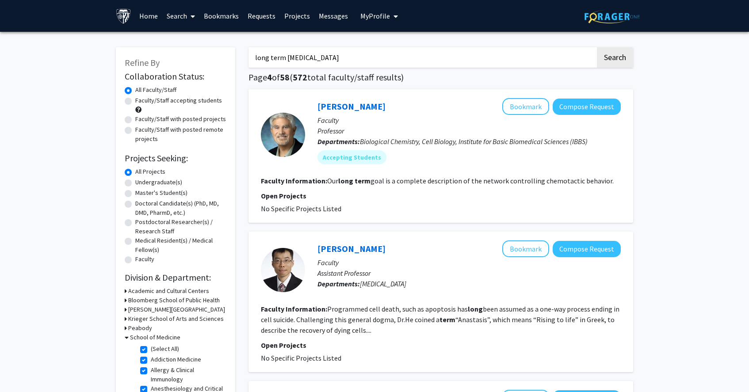
click at [287, 60] on input "long term [MEDICAL_DATA]" at bounding box center [421, 57] width 347 height 20
click at [615, 59] on button "Search" at bounding box center [615, 57] width 36 height 20
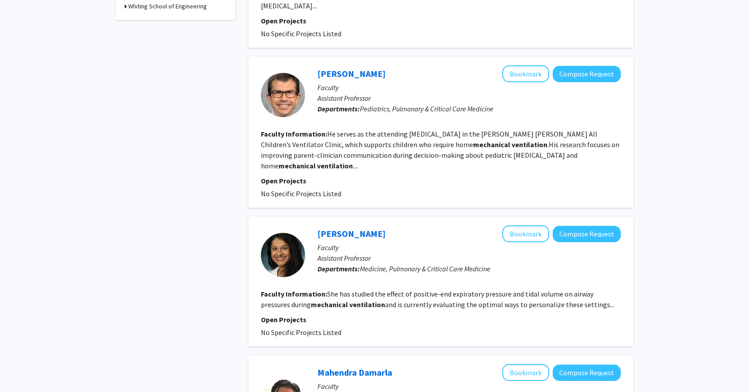
scroll to position [377, 0]
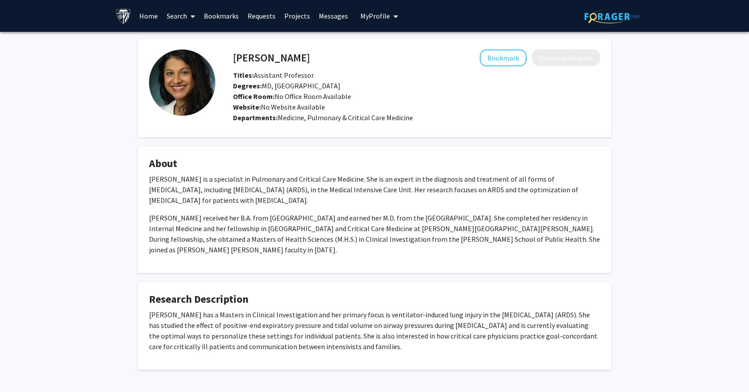
click at [344, 220] on p "[PERSON_NAME] received her B.A. from [GEOGRAPHIC_DATA] and earned her M.D. from…" at bounding box center [374, 234] width 451 height 42
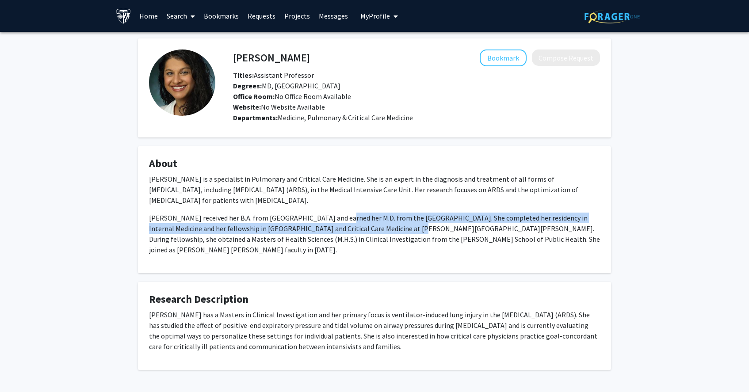
drag, startPoint x: 344, startPoint y: 220, endPoint x: 348, endPoint y: 228, distance: 8.5
click at [348, 228] on p "[PERSON_NAME] received her B.A. from [GEOGRAPHIC_DATA] and earned her M.D. from…" at bounding box center [374, 234] width 451 height 42
click at [348, 228] on p "Dr. Sahetya received her B.A. from Vanderbilt University and earned her M.D. fr…" at bounding box center [374, 234] width 451 height 42
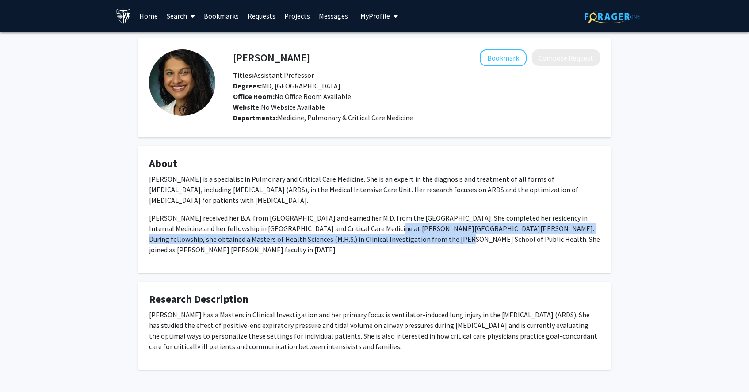
drag, startPoint x: 348, startPoint y: 228, endPoint x: 356, endPoint y: 236, distance: 11.9
click at [356, 237] on p "Dr. Sahetya received her B.A. from Vanderbilt University and earned her M.D. fr…" at bounding box center [374, 234] width 451 height 42
click at [356, 236] on p "Dr. Sahetya received her B.A. from Vanderbilt University and earned her M.D. fr…" at bounding box center [374, 234] width 451 height 42
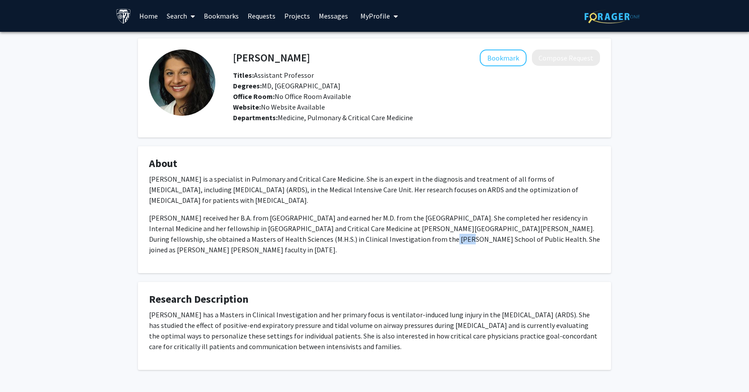
click at [356, 236] on p "Dr. Sahetya received her B.A. from Vanderbilt University and earned her M.D. fr…" at bounding box center [374, 234] width 451 height 42
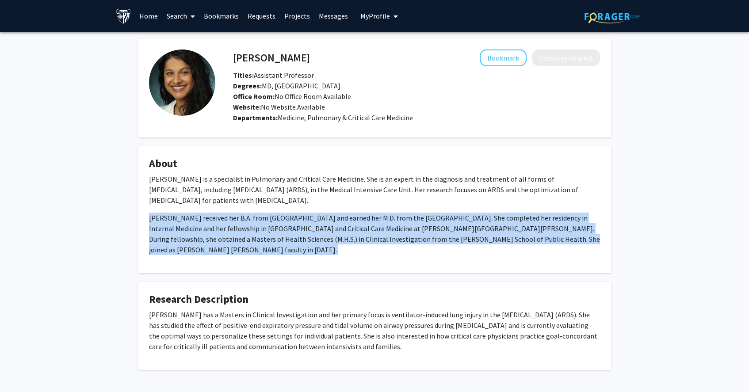
click at [356, 236] on p "Dr. Sahetya received her B.A. from Vanderbilt University and earned her M.D. fr…" at bounding box center [374, 234] width 451 height 42
click at [353, 223] on p "Dr. Sahetya received her B.A. from Vanderbilt University and earned her M.D. fr…" at bounding box center [374, 234] width 451 height 42
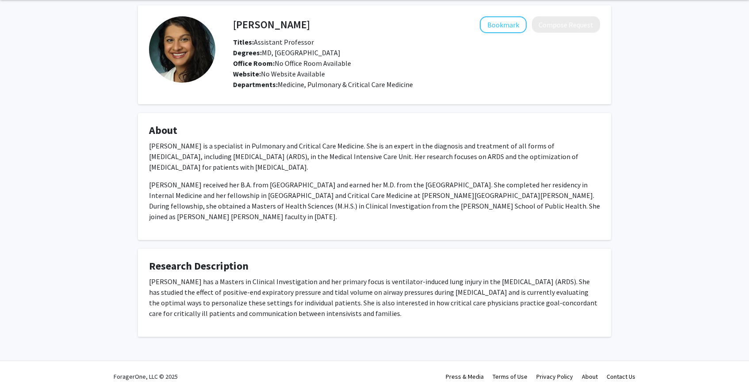
scroll to position [34, 0]
click at [245, 294] on p "Dr. Sahetya has a Masters in Clinical Investigation and her primary focus is ve…" at bounding box center [374, 297] width 451 height 42
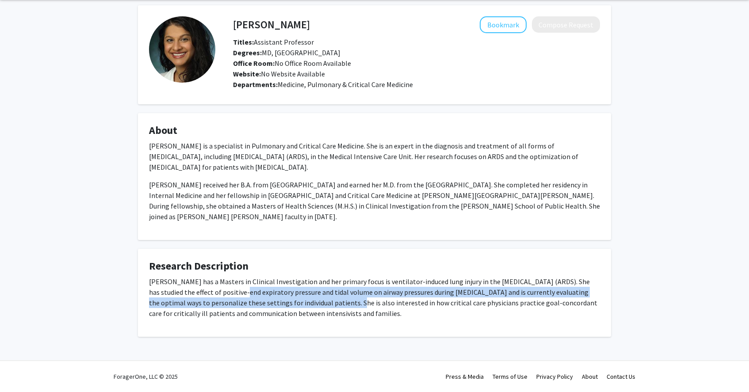
drag, startPoint x: 245, startPoint y: 294, endPoint x: 328, endPoint y: 306, distance: 84.0
click at [328, 306] on p "Dr. Sahetya has a Masters in Clinical Investigation and her primary focus is ve…" at bounding box center [374, 297] width 451 height 42
drag, startPoint x: 328, startPoint y: 306, endPoint x: 306, endPoint y: 289, distance: 27.4
click at [306, 289] on p "Dr. Sahetya has a Masters in Clinical Investigation and her primary focus is ve…" at bounding box center [374, 297] width 451 height 42
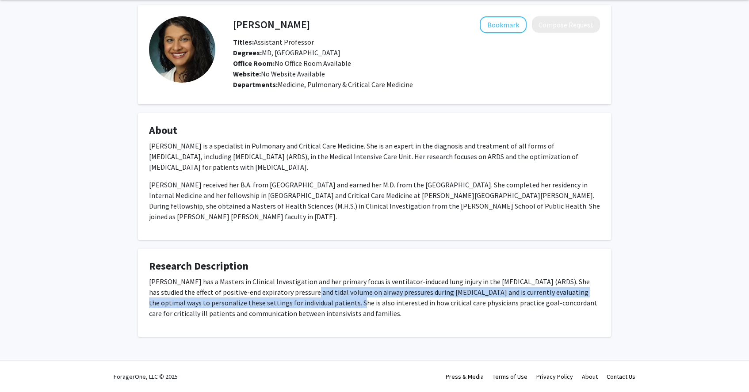
click at [306, 289] on p "Dr. Sahetya has a Masters in Clinical Investigation and her primary focus is ve…" at bounding box center [374, 297] width 451 height 42
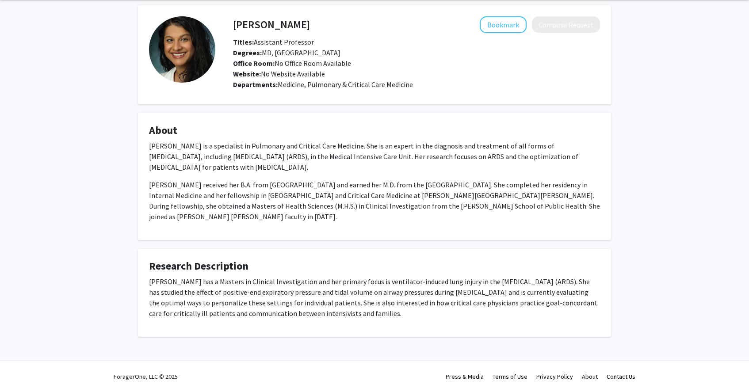
click at [462, 2] on div "Sarina Sahetya Bookmark Compose Request Titles: Assistant Professor Degrees: MD…" at bounding box center [374, 182] width 749 height 367
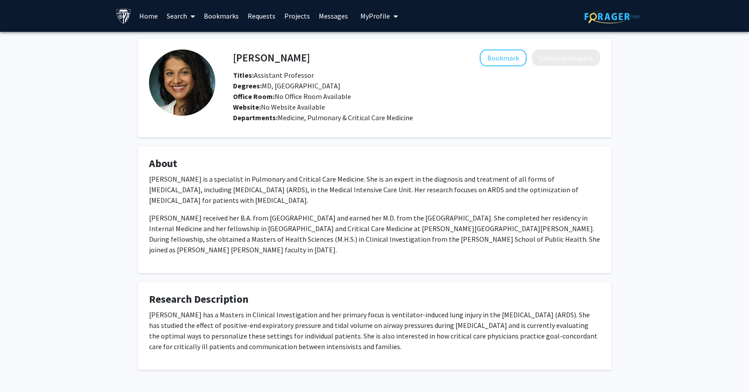
scroll to position [0, 0]
click at [349, 336] on p "Dr. Sahetya has a Masters in Clinical Investigation and her primary focus is ve…" at bounding box center [374, 330] width 451 height 42
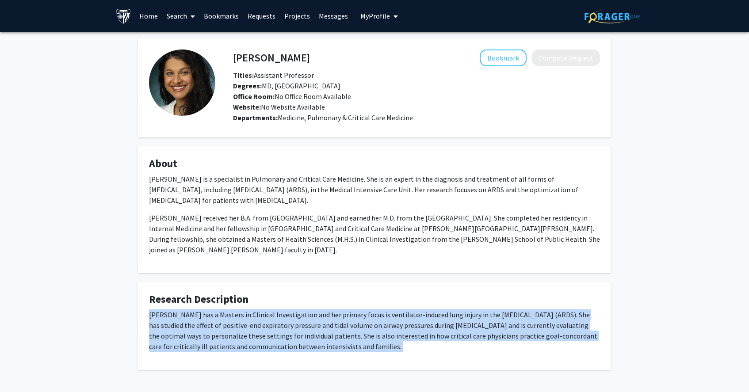
click at [349, 336] on p "Dr. Sahetya has a Masters in Clinical Investigation and her primary focus is ve…" at bounding box center [374, 330] width 451 height 42
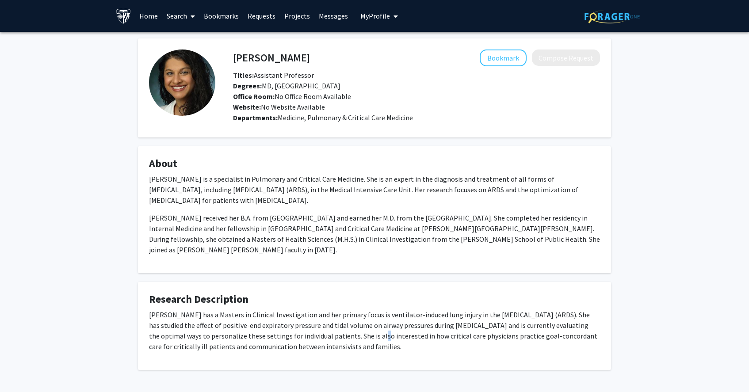
click at [367, 336] on p "Dr. Sahetya has a Masters in Clinical Investigation and her primary focus is ve…" at bounding box center [374, 330] width 451 height 42
click at [323, 323] on p "Dr. Sahetya has a Masters in Clinical Investigation and her primary focus is ve…" at bounding box center [374, 330] width 451 height 42
click at [504, 57] on button "Bookmark" at bounding box center [503, 58] width 47 height 17
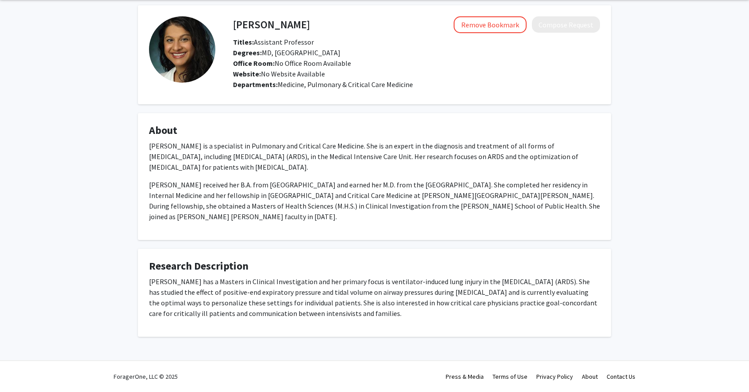
scroll to position [34, 0]
click at [401, 204] on p "Dr. Sahetya received her B.A. from Vanderbilt University and earned her M.D. fr…" at bounding box center [374, 201] width 451 height 42
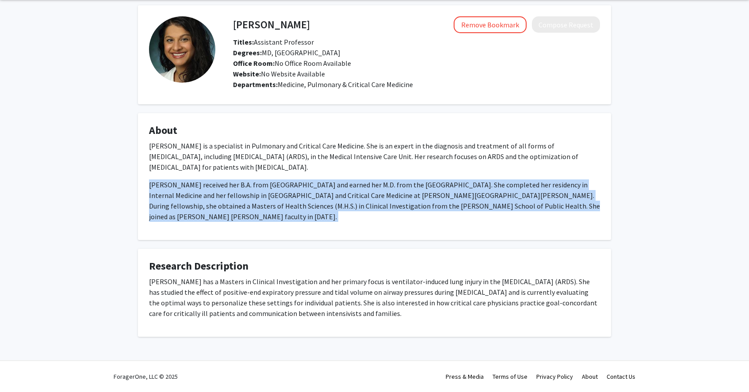
click at [401, 204] on p "Dr. Sahetya received her B.A. from Vanderbilt University and earned her M.D. fr…" at bounding box center [374, 201] width 451 height 42
click at [390, 204] on p "Dr. Sahetya received her B.A. from Vanderbilt University and earned her M.D. fr…" at bounding box center [374, 201] width 451 height 42
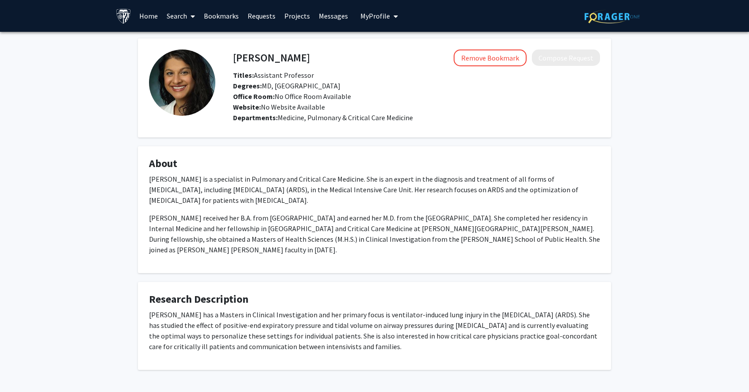
scroll to position [0, 0]
